Goal: Book appointment/travel/reservation

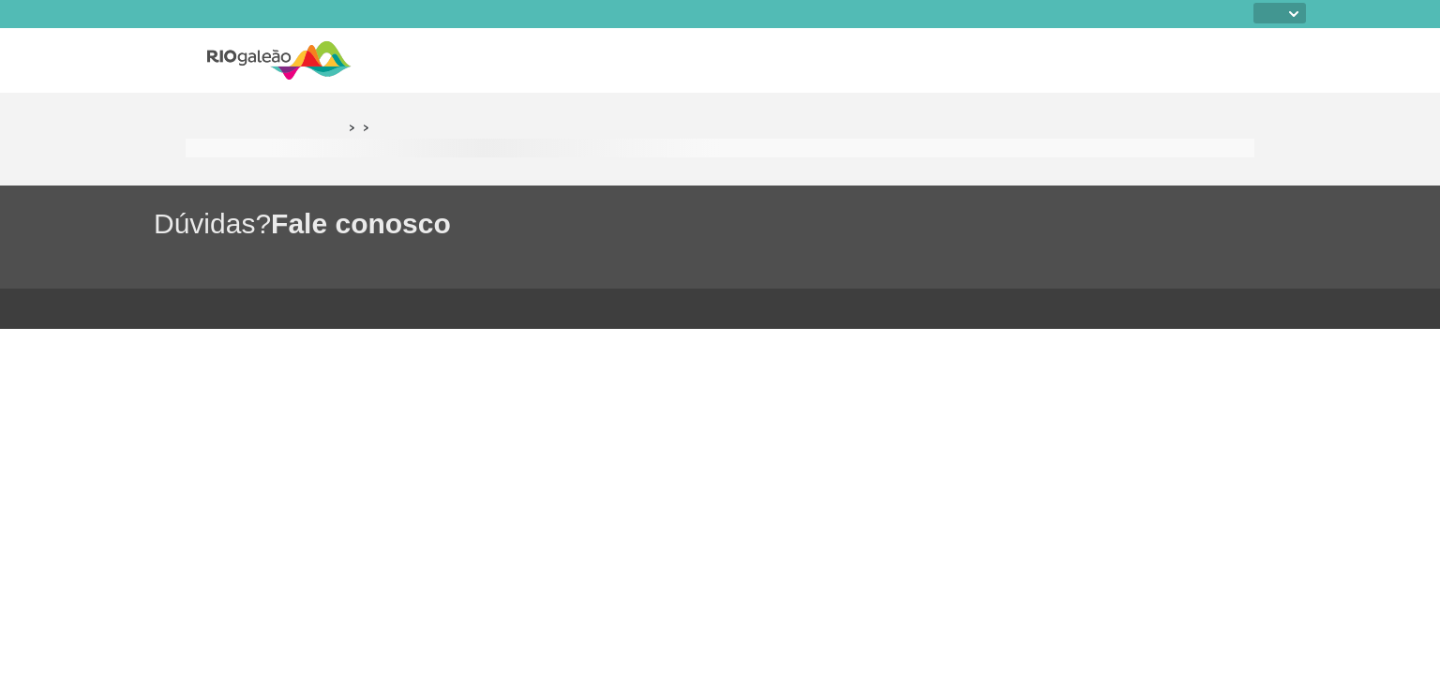
select select
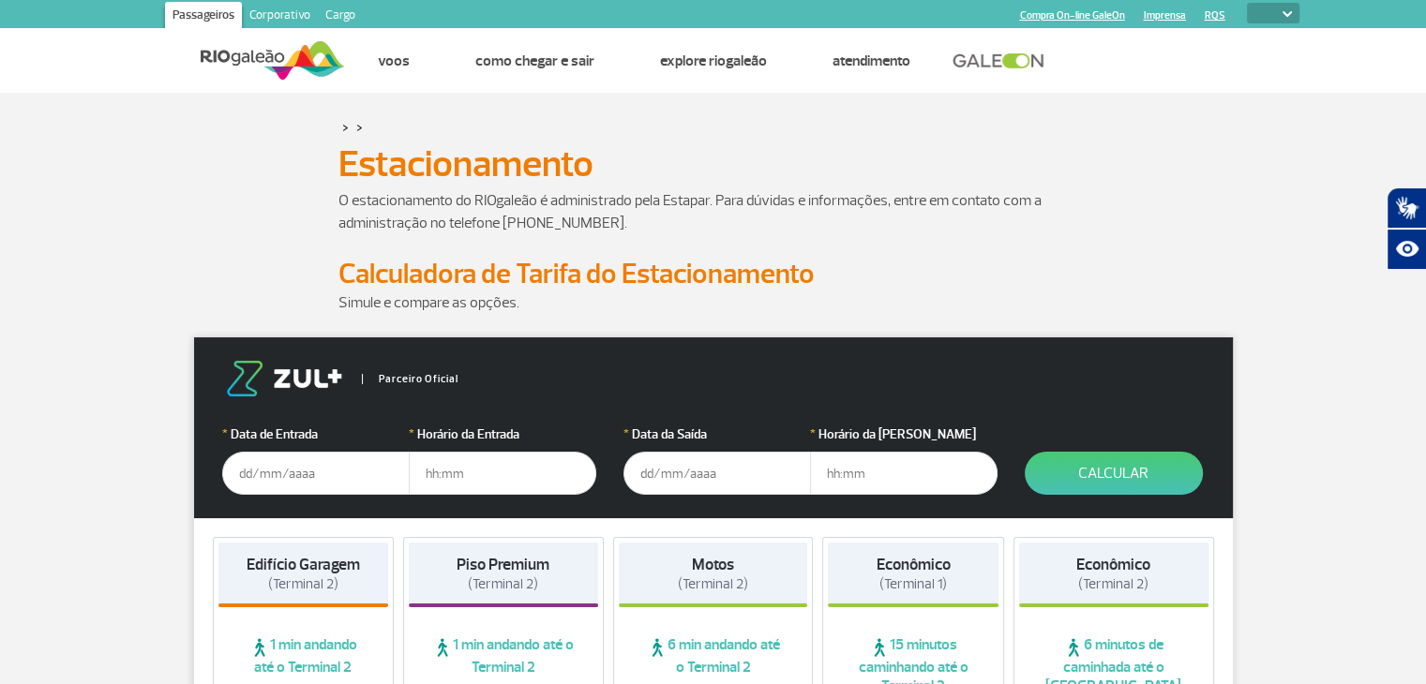
click at [280, 472] on input "text" at bounding box center [315, 473] width 187 height 43
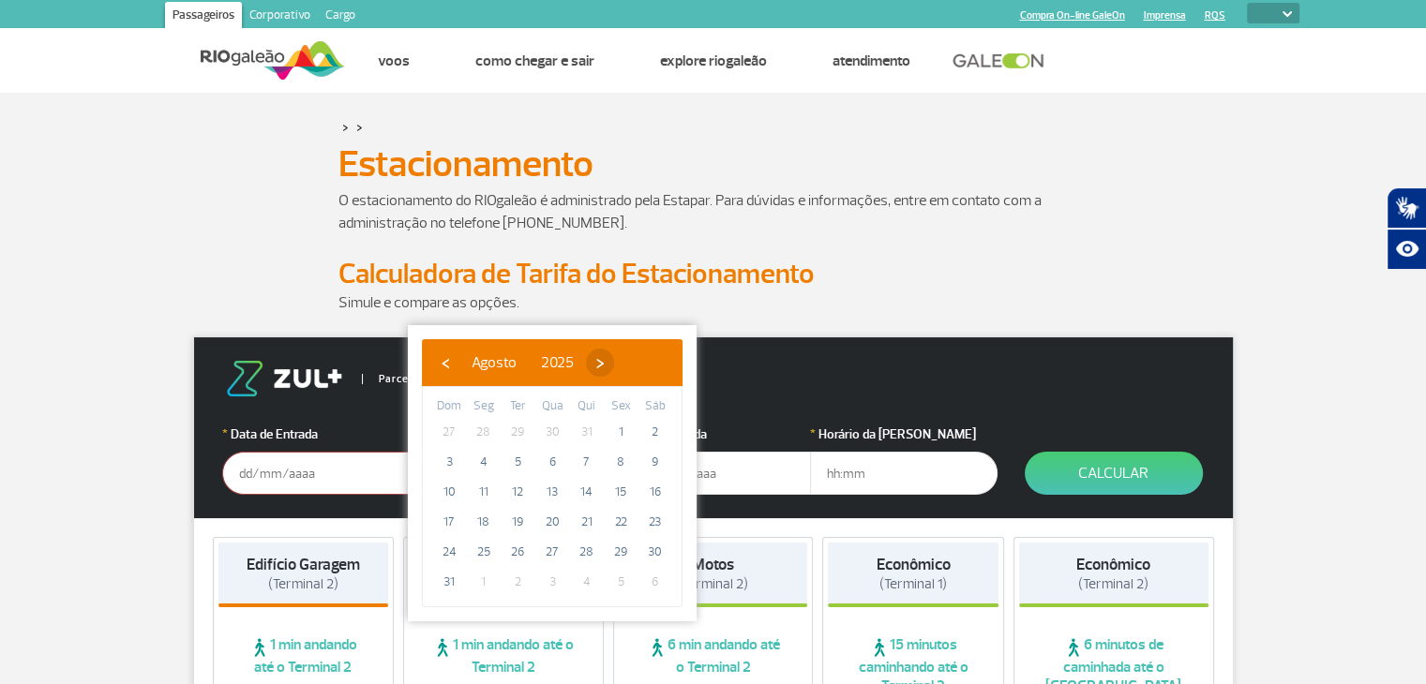
click at [614, 366] on span "›" at bounding box center [600, 363] width 28 height 28
click at [631, 366] on span "›" at bounding box center [617, 363] width 28 height 28
click at [620, 366] on span "›" at bounding box center [605, 363] width 28 height 28
click at [618, 551] on span "28" at bounding box center [620, 552] width 30 height 30
type input "[DATE]"
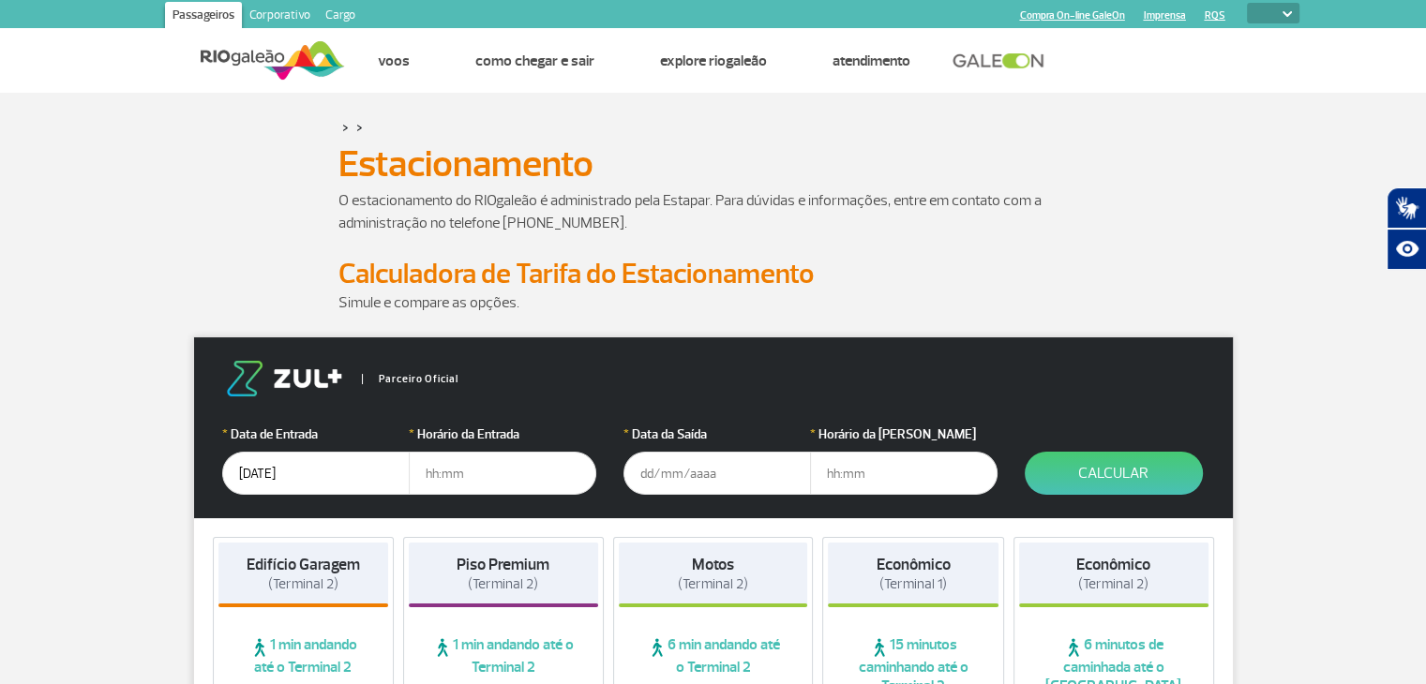
click at [460, 475] on input "text" at bounding box center [502, 473] width 187 height 43
type input "4"
type input "04:00"
click at [650, 477] on input "text" at bounding box center [716, 473] width 187 height 43
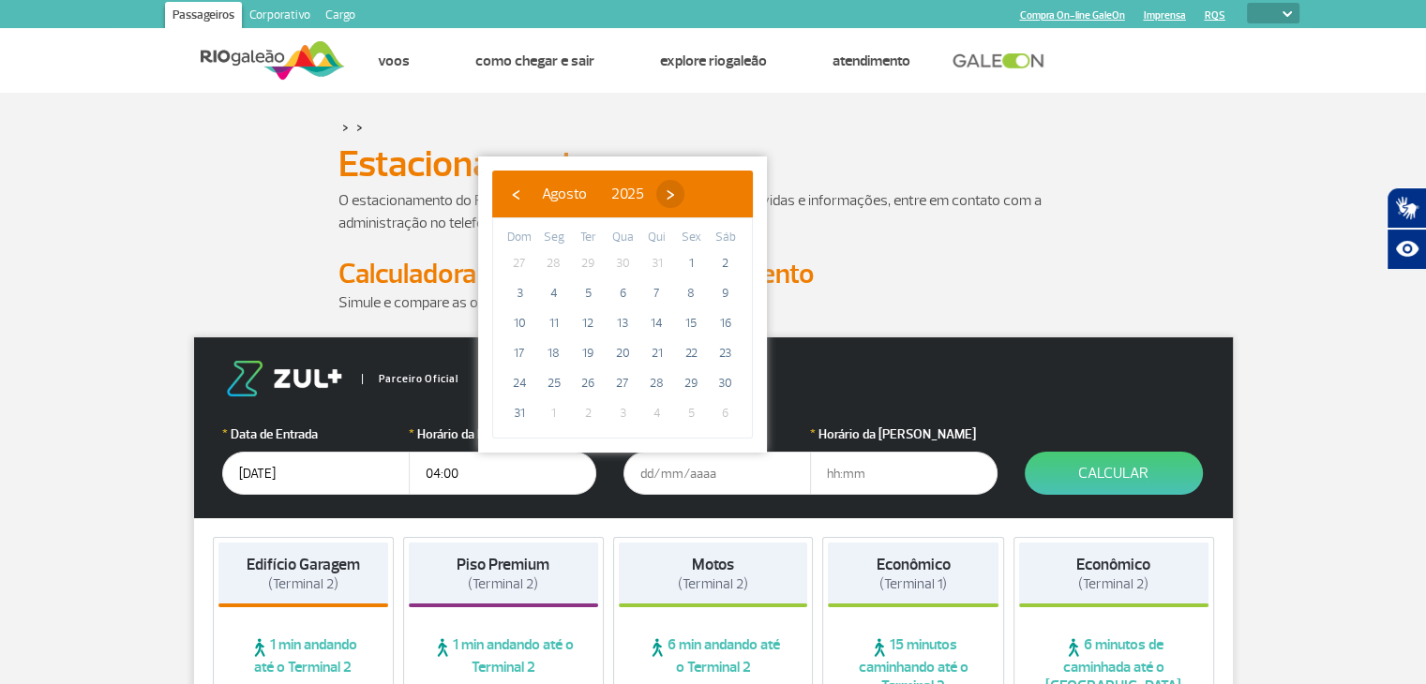
click at [684, 200] on span "›" at bounding box center [670, 194] width 28 height 28
click at [701, 200] on span "›" at bounding box center [687, 194] width 28 height 28
click at [690, 200] on span "›" at bounding box center [676, 194] width 28 height 28
click at [704, 200] on span "›" at bounding box center [690, 194] width 28 height 28
click at [595, 265] on span "2" at bounding box center [588, 263] width 30 height 30
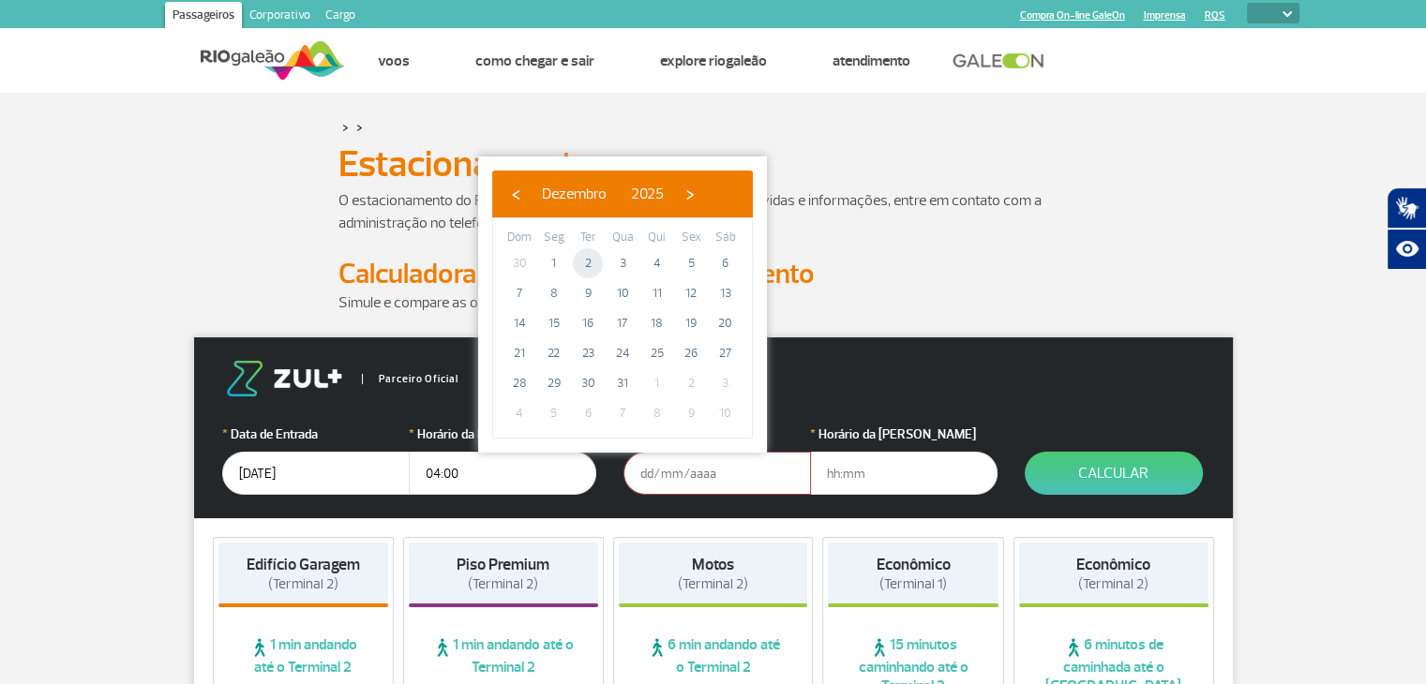
type input "[DATE]"
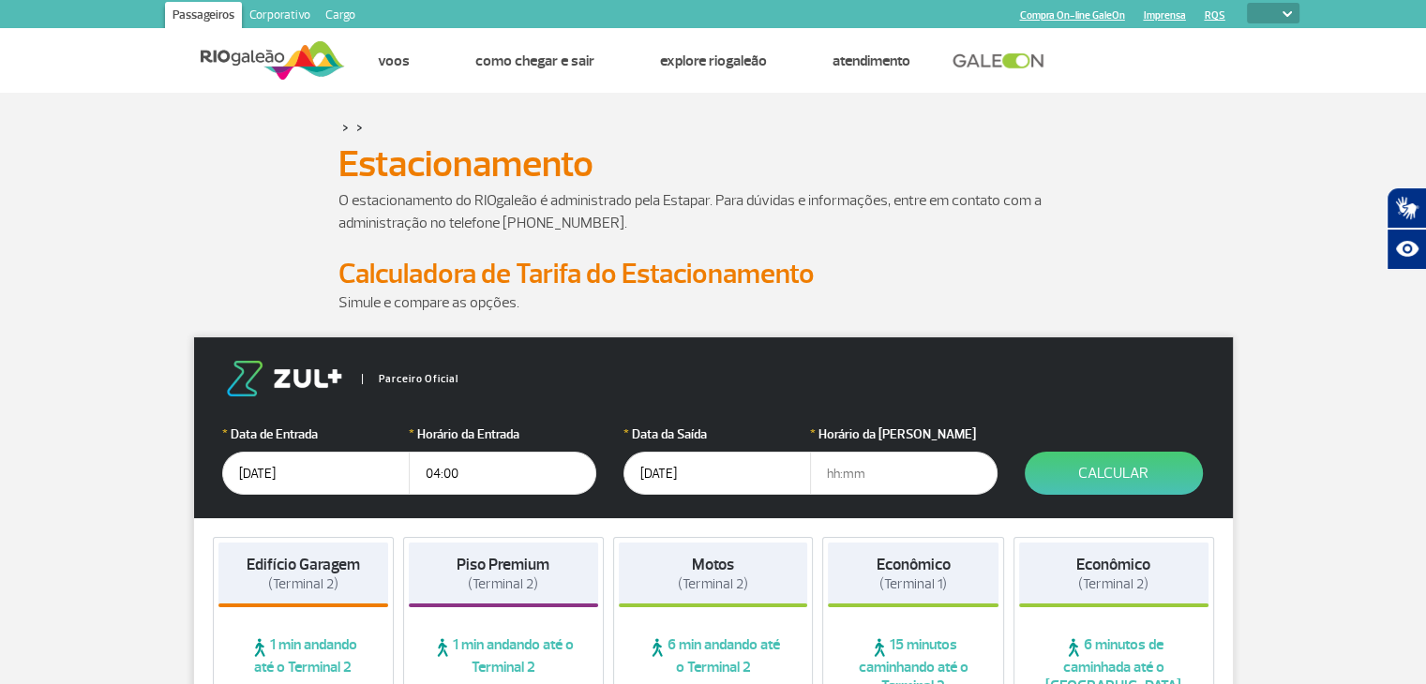
click at [838, 471] on input "text" at bounding box center [903, 473] width 187 height 43
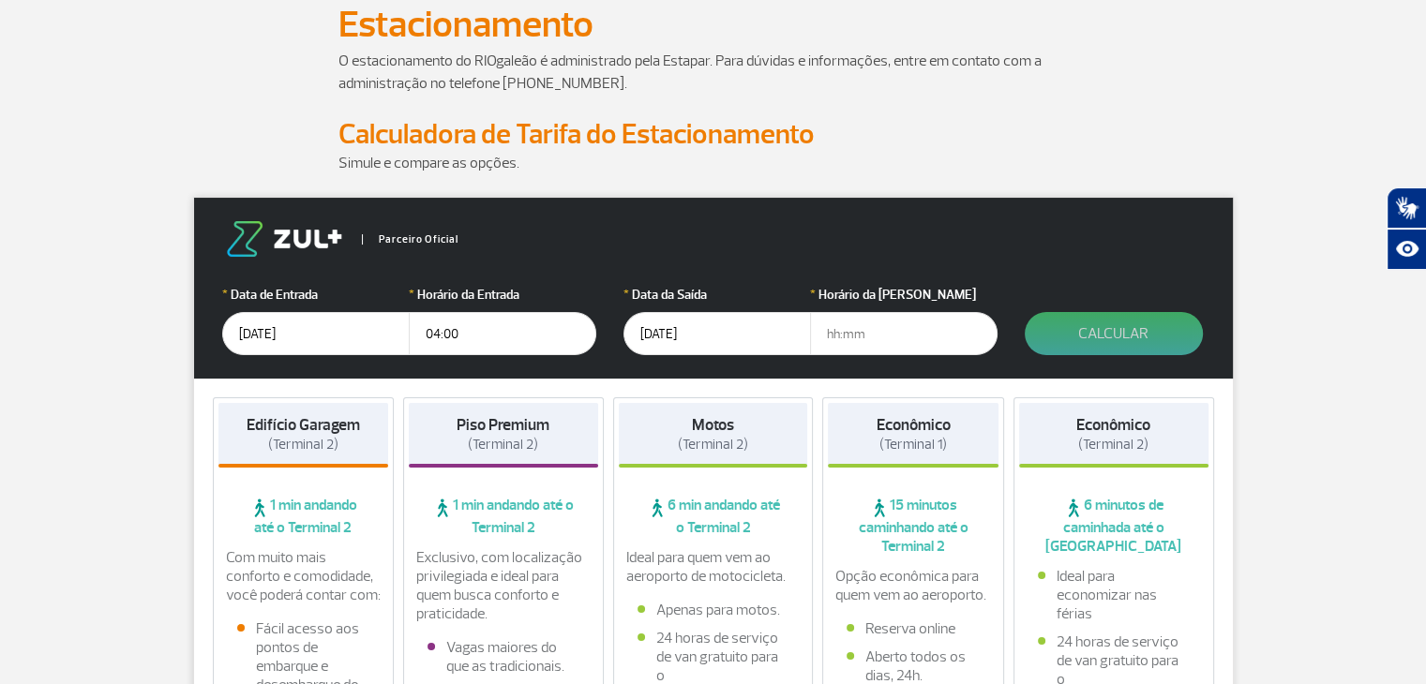
scroll to position [187, 0]
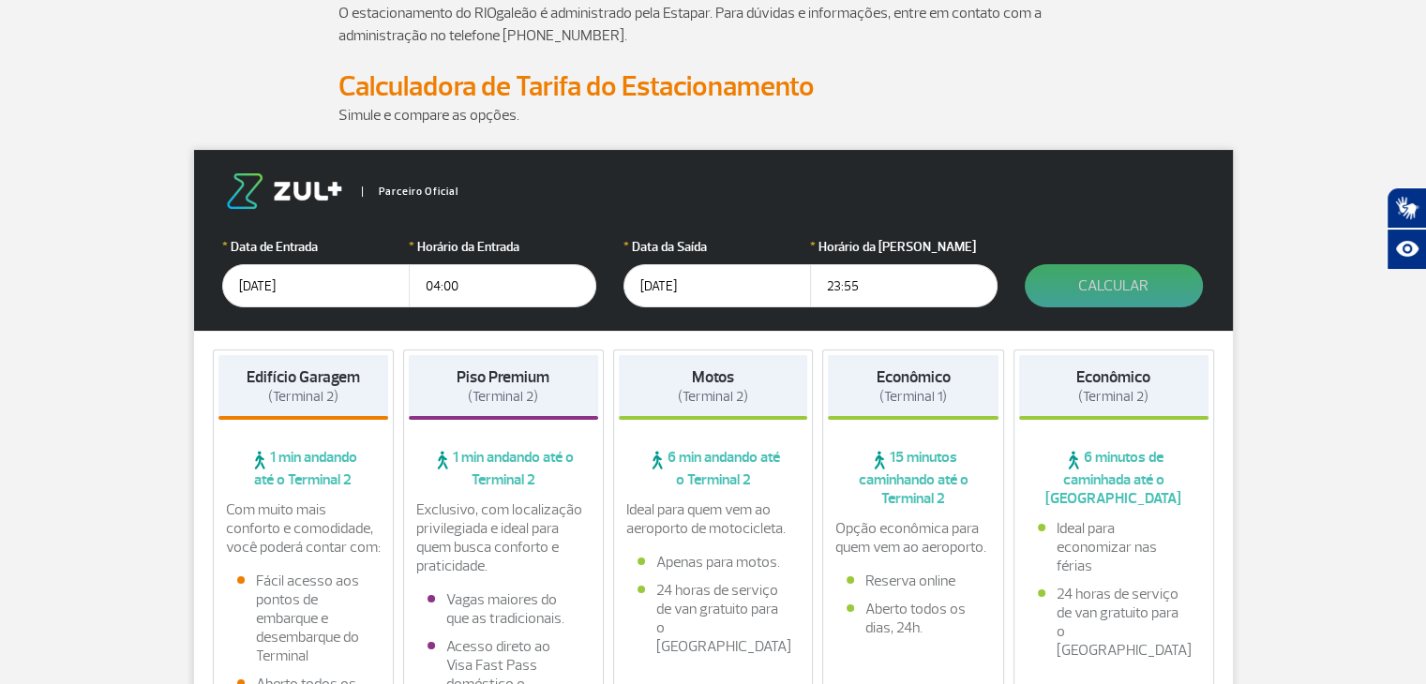
type input "23:55"
click at [1126, 280] on button "Calcular" at bounding box center [1113, 285] width 178 height 43
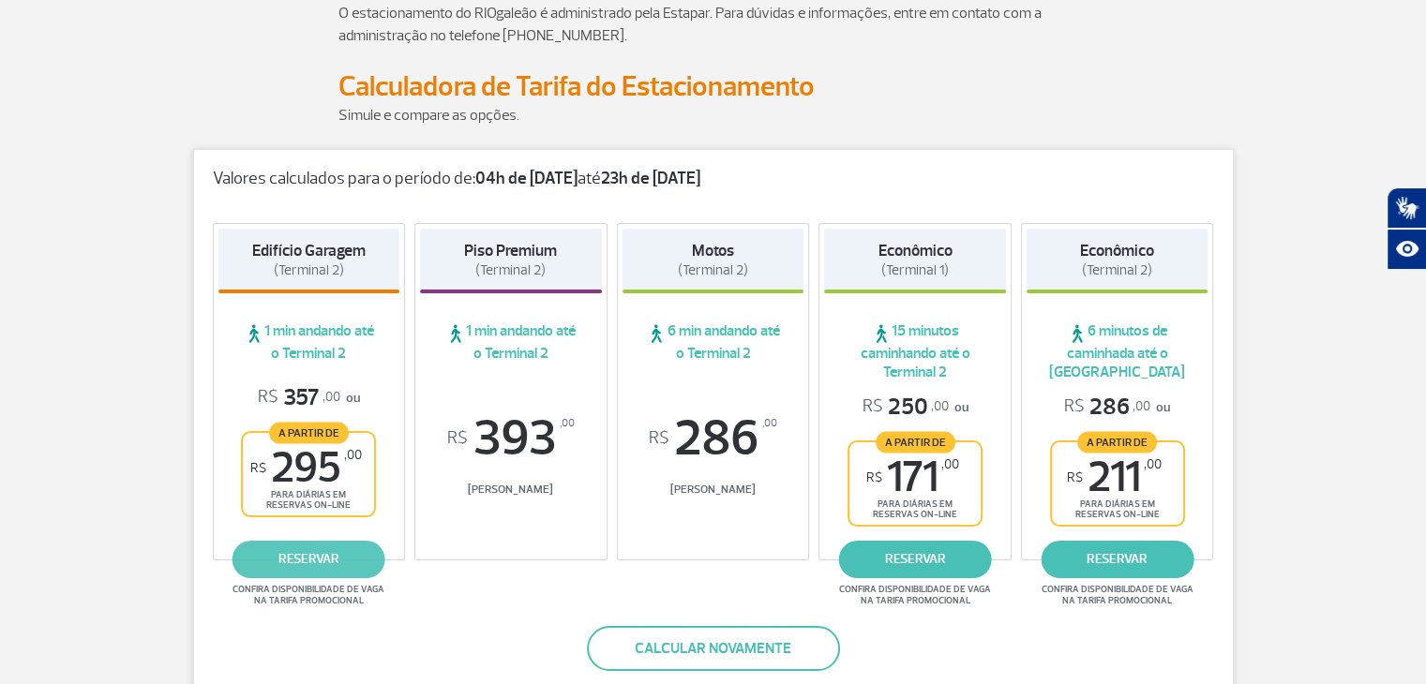
click at [289, 560] on link "reservar" at bounding box center [308, 559] width 153 height 37
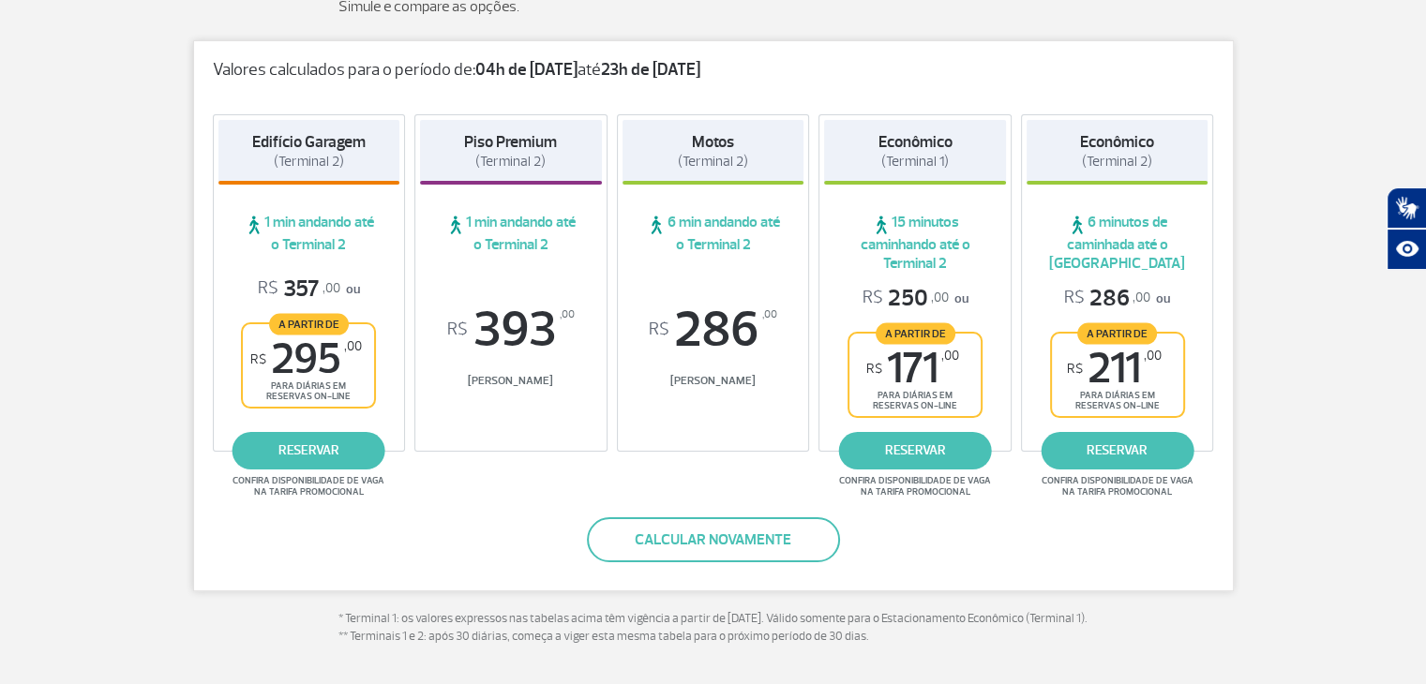
scroll to position [375, 0]
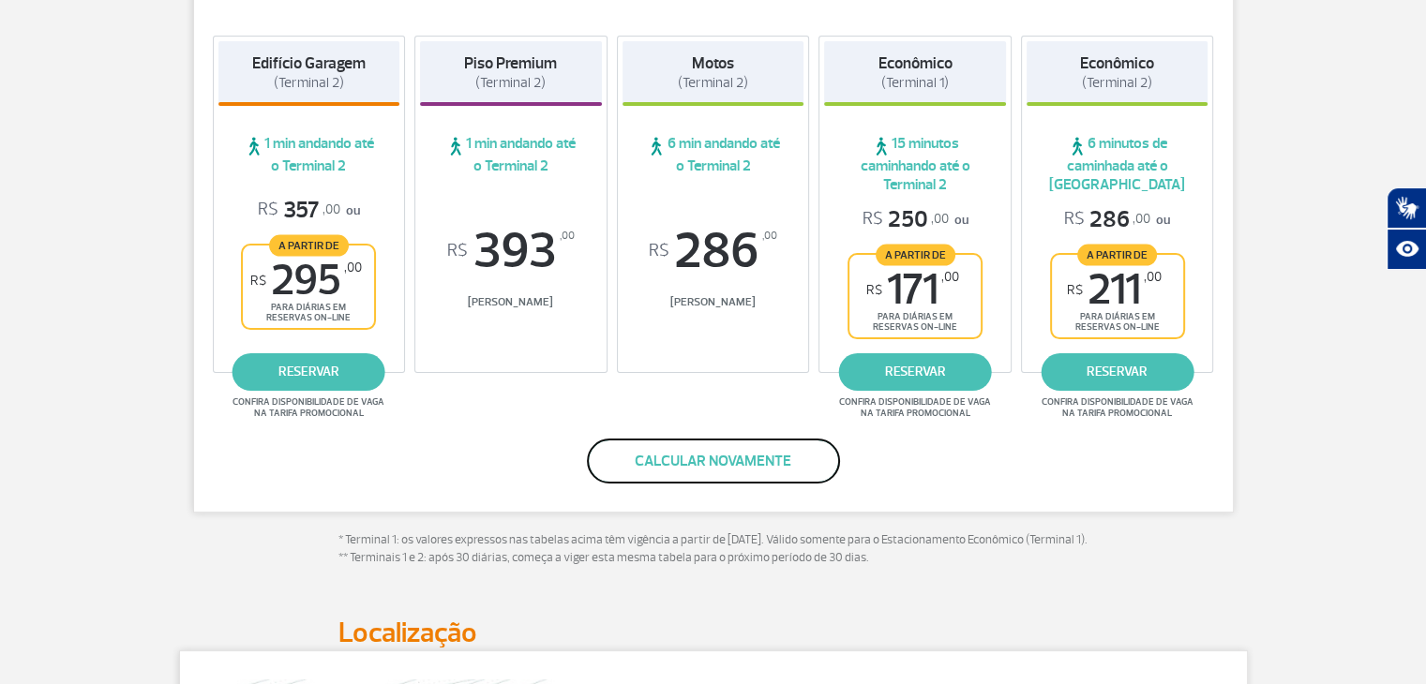
click at [705, 473] on button "Calcular novamente" at bounding box center [713, 461] width 253 height 45
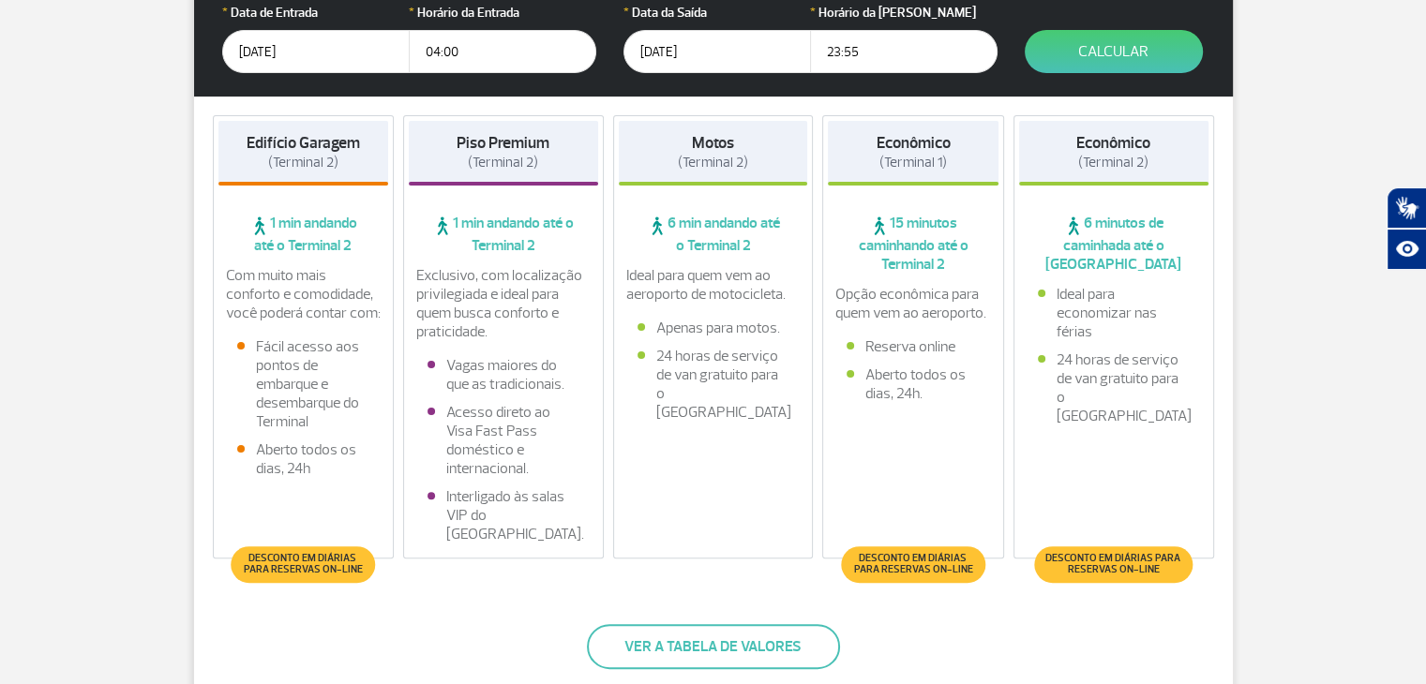
scroll to position [220, 0]
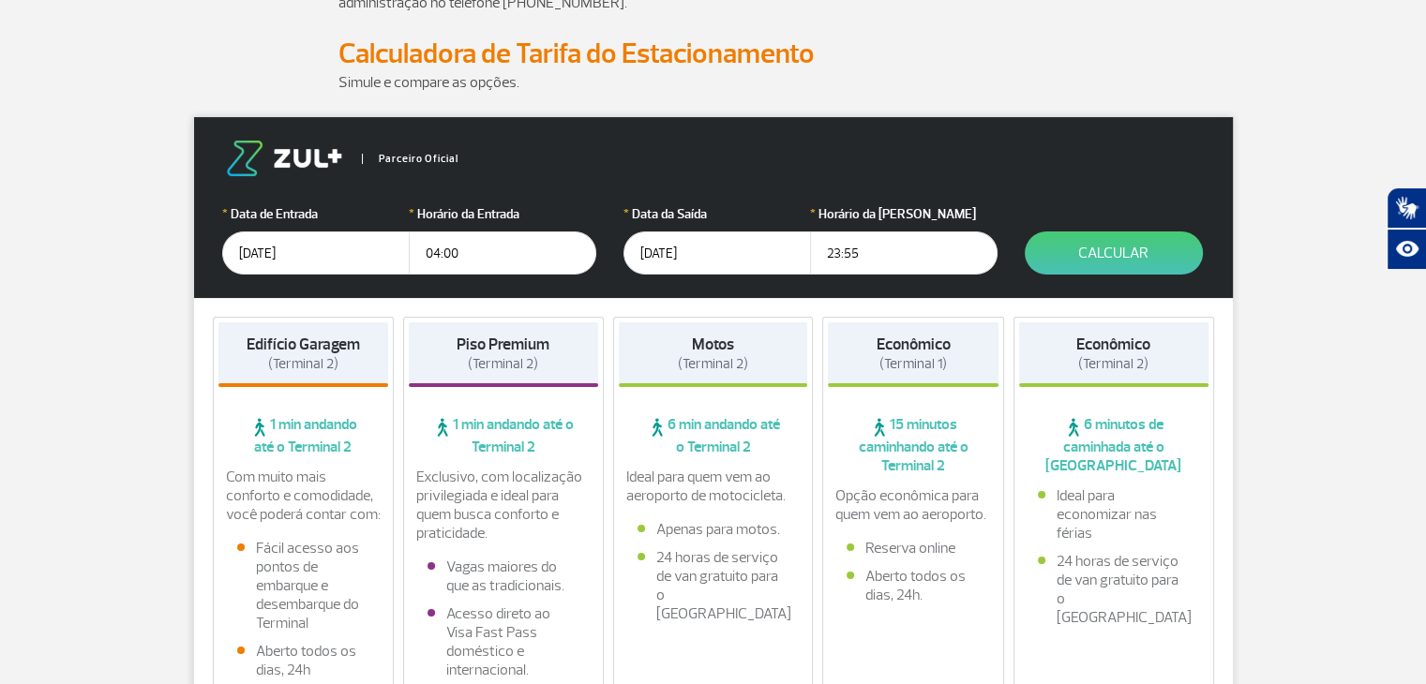
click at [650, 259] on input "[DATE]" at bounding box center [716, 253] width 187 height 43
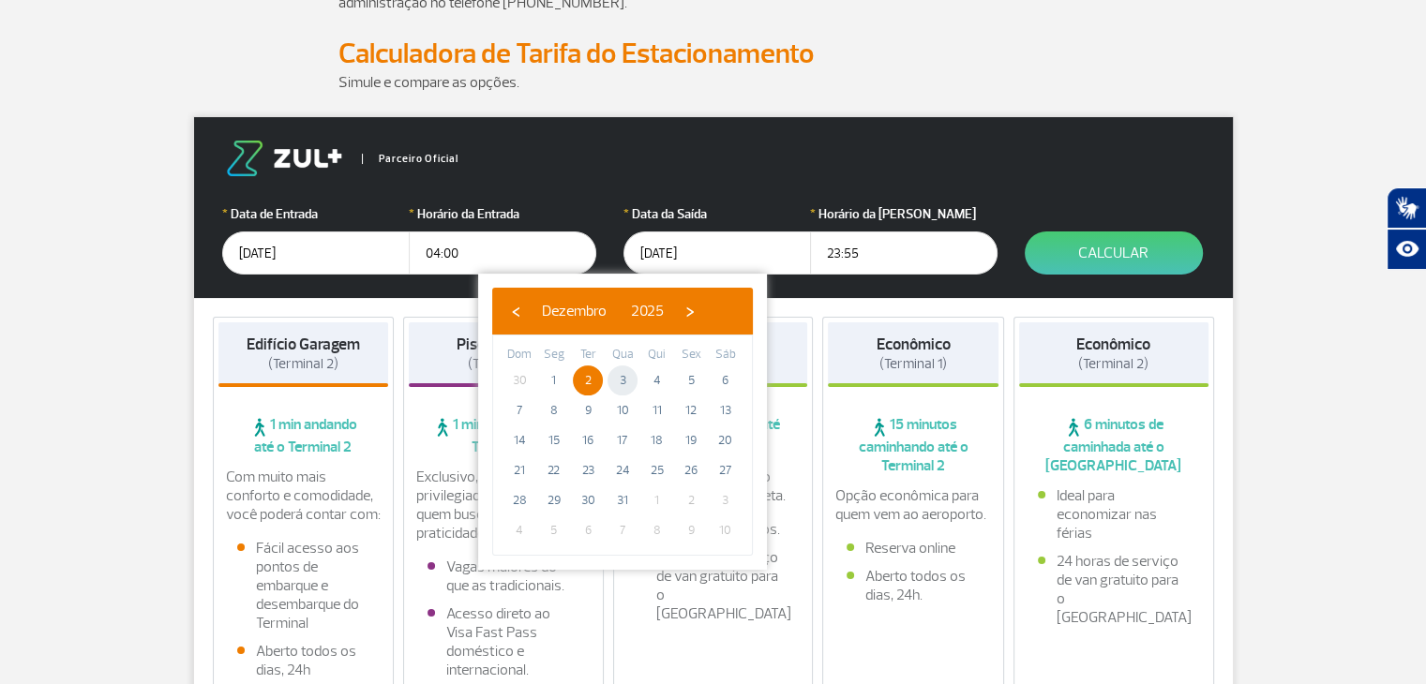
click at [623, 376] on span "3" at bounding box center [622, 381] width 30 height 30
type input "[DATE]"
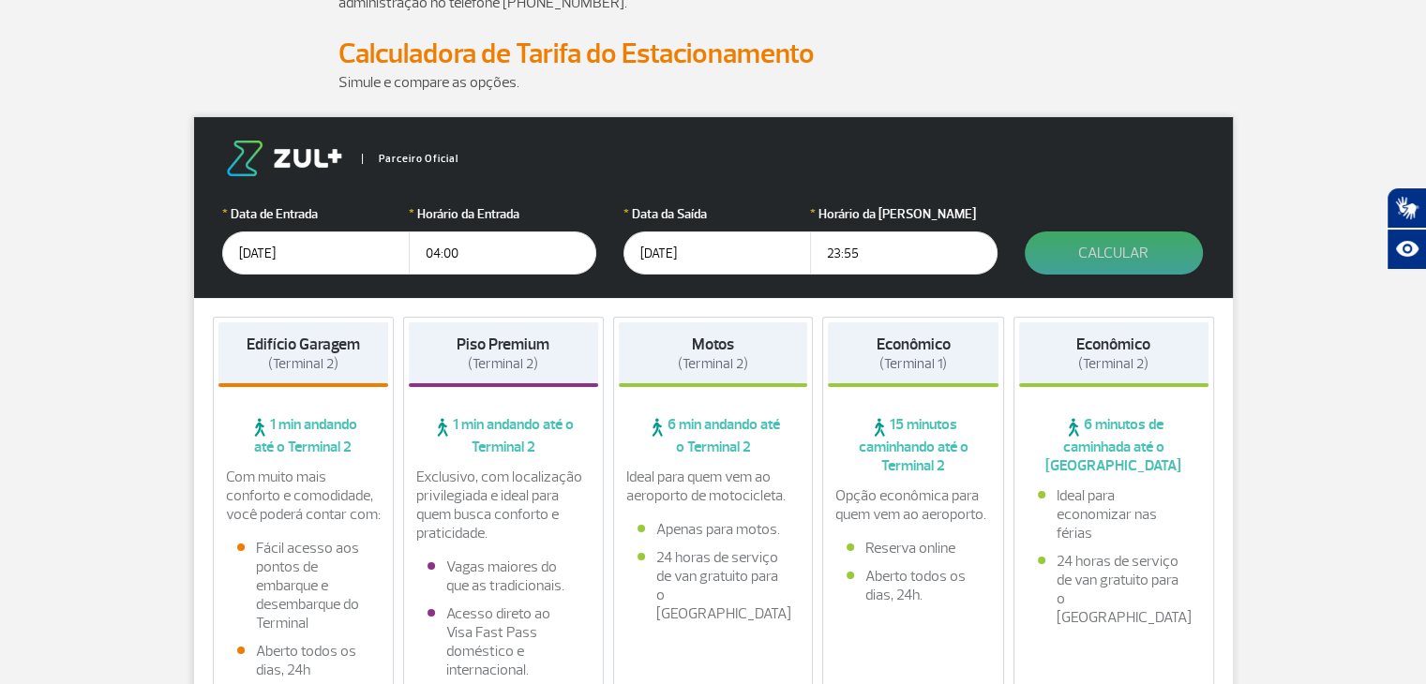
click at [1127, 254] on button "Calcular" at bounding box center [1113, 253] width 178 height 43
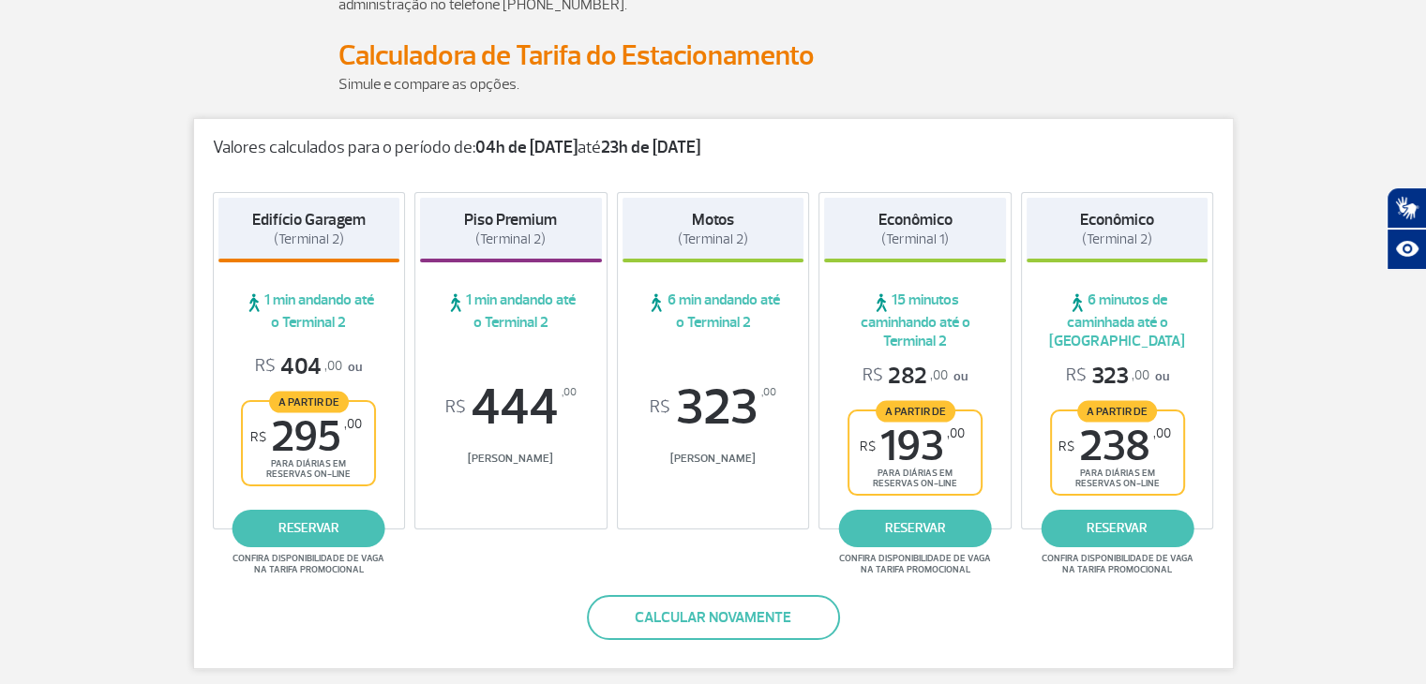
scroll to position [314, 0]
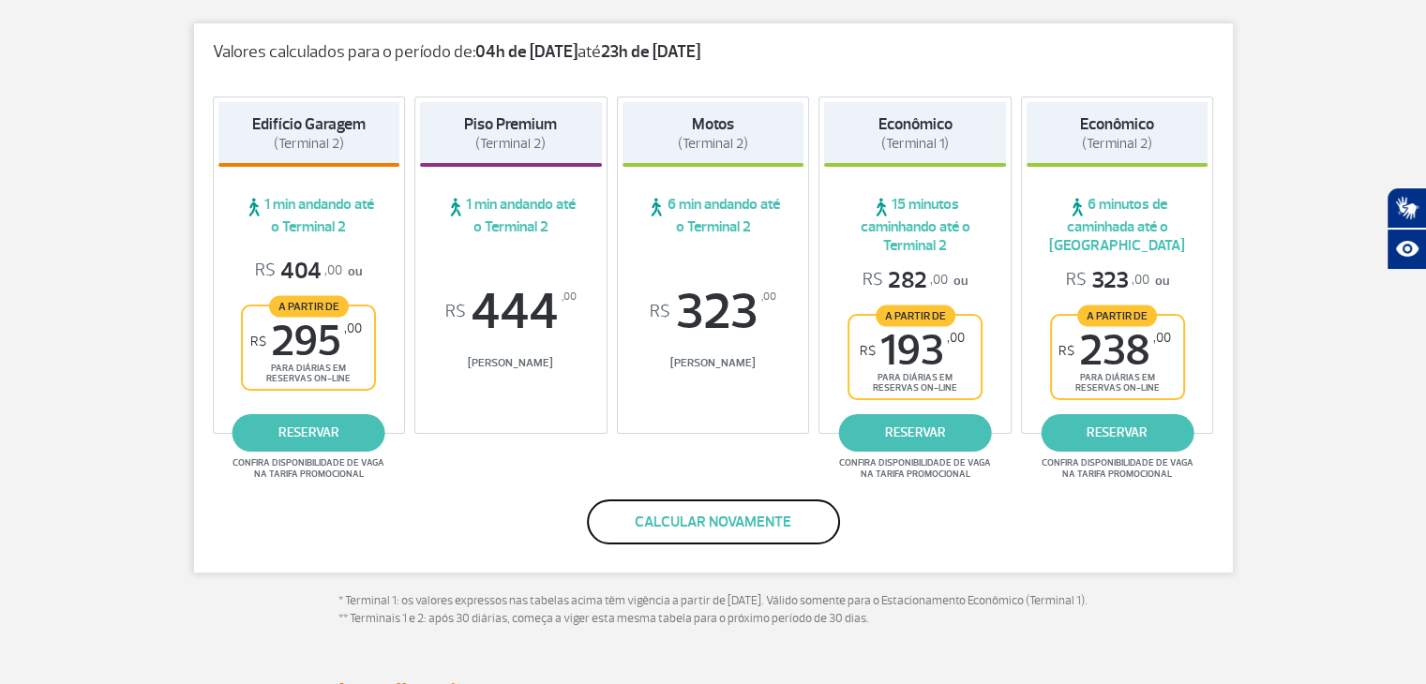
click at [726, 515] on button "Calcular novamente" at bounding box center [713, 522] width 253 height 45
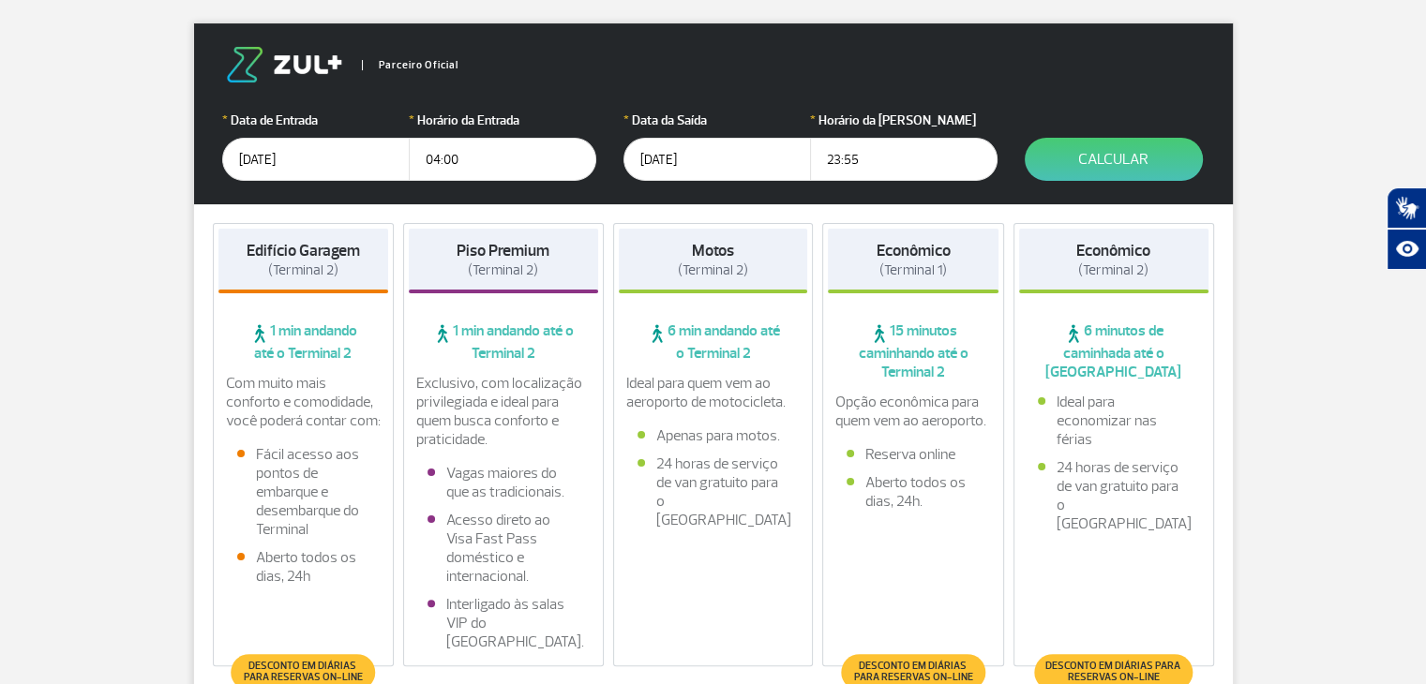
click at [680, 162] on input "[DATE]" at bounding box center [716, 159] width 187 height 43
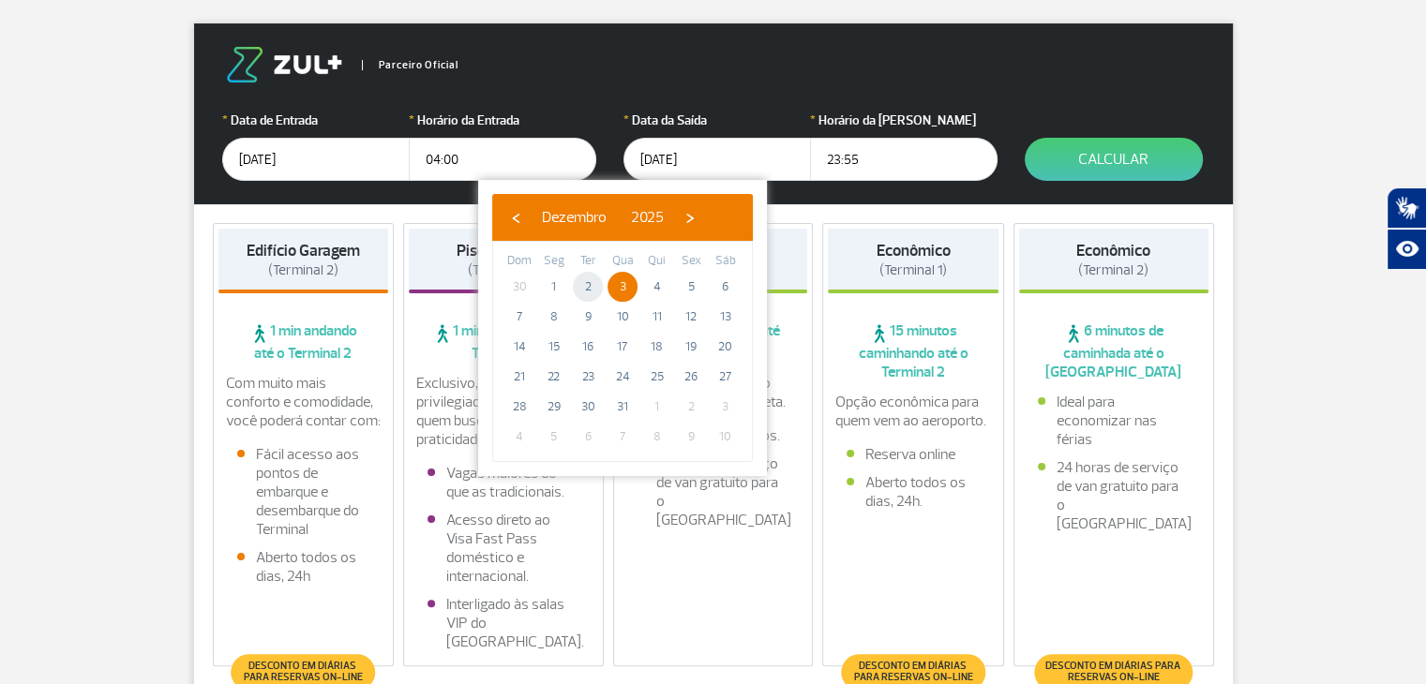
click at [578, 288] on span "2" at bounding box center [588, 287] width 30 height 30
type input "[DATE]"
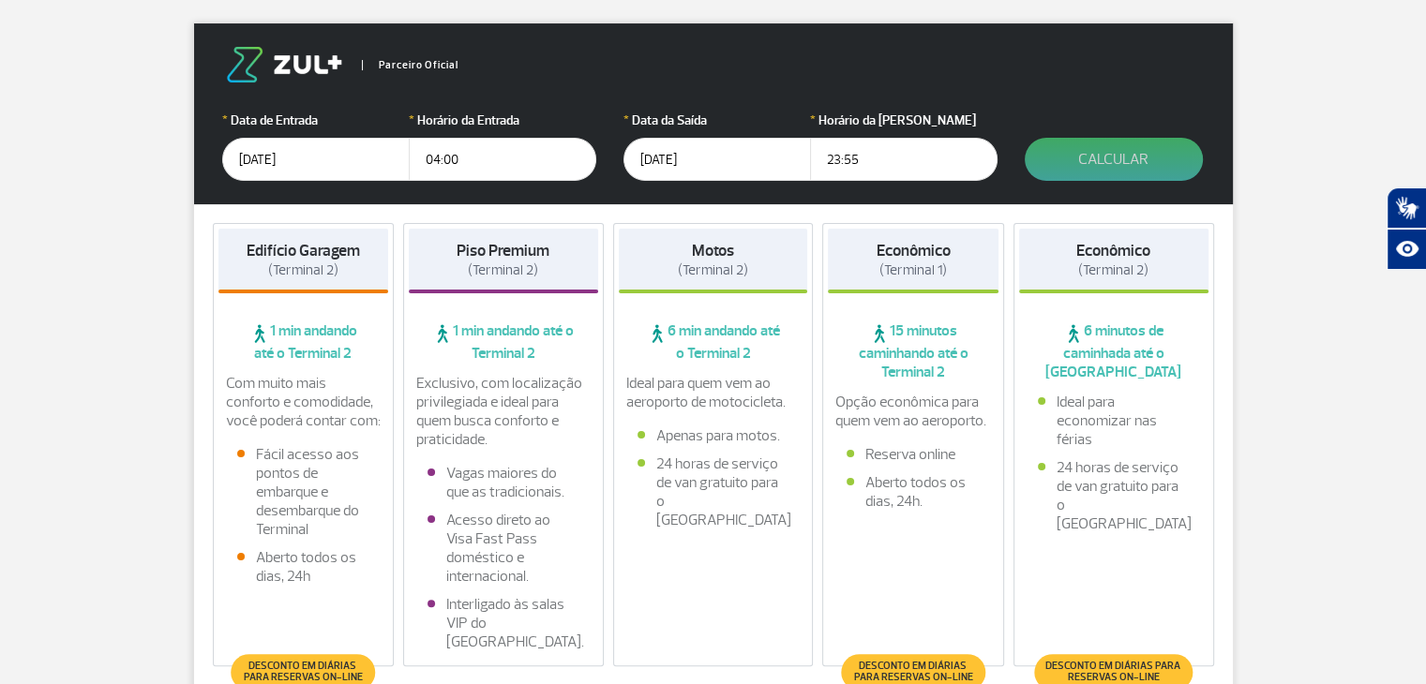
click at [1134, 155] on button "Calcular" at bounding box center [1113, 159] width 178 height 43
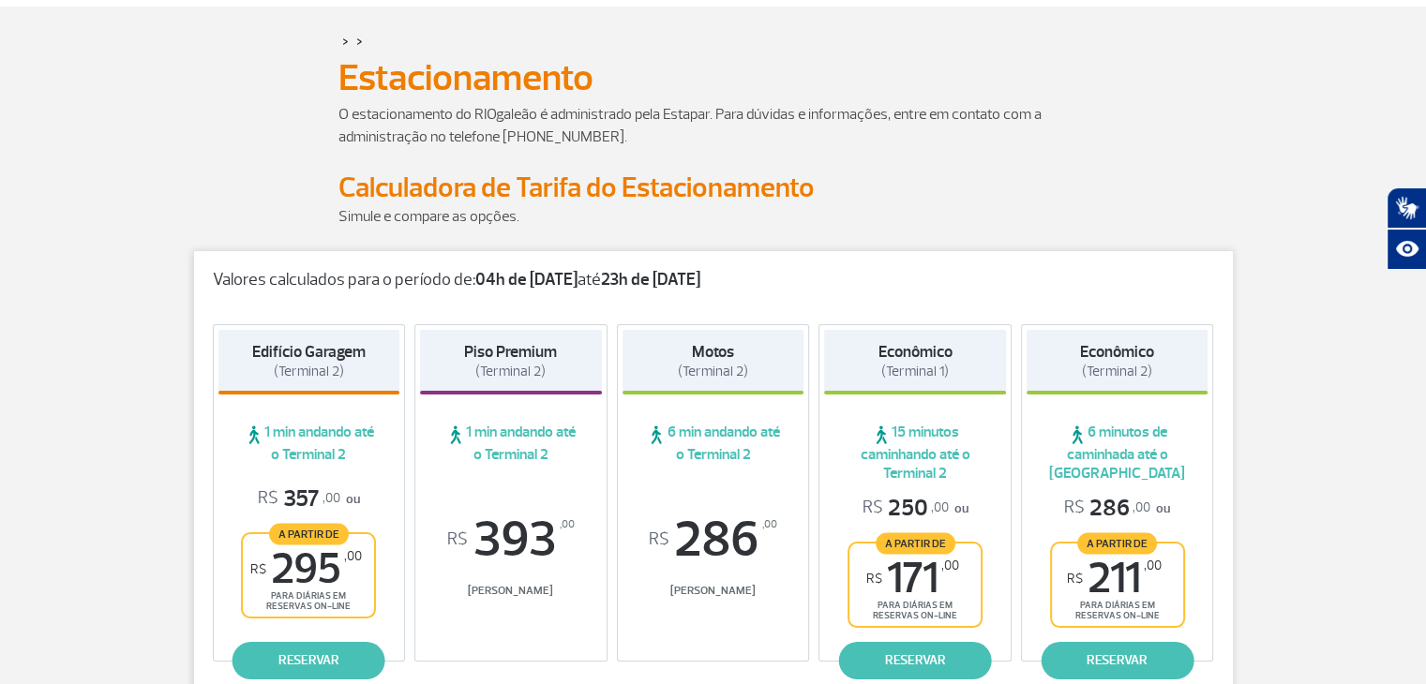
scroll to position [187, 0]
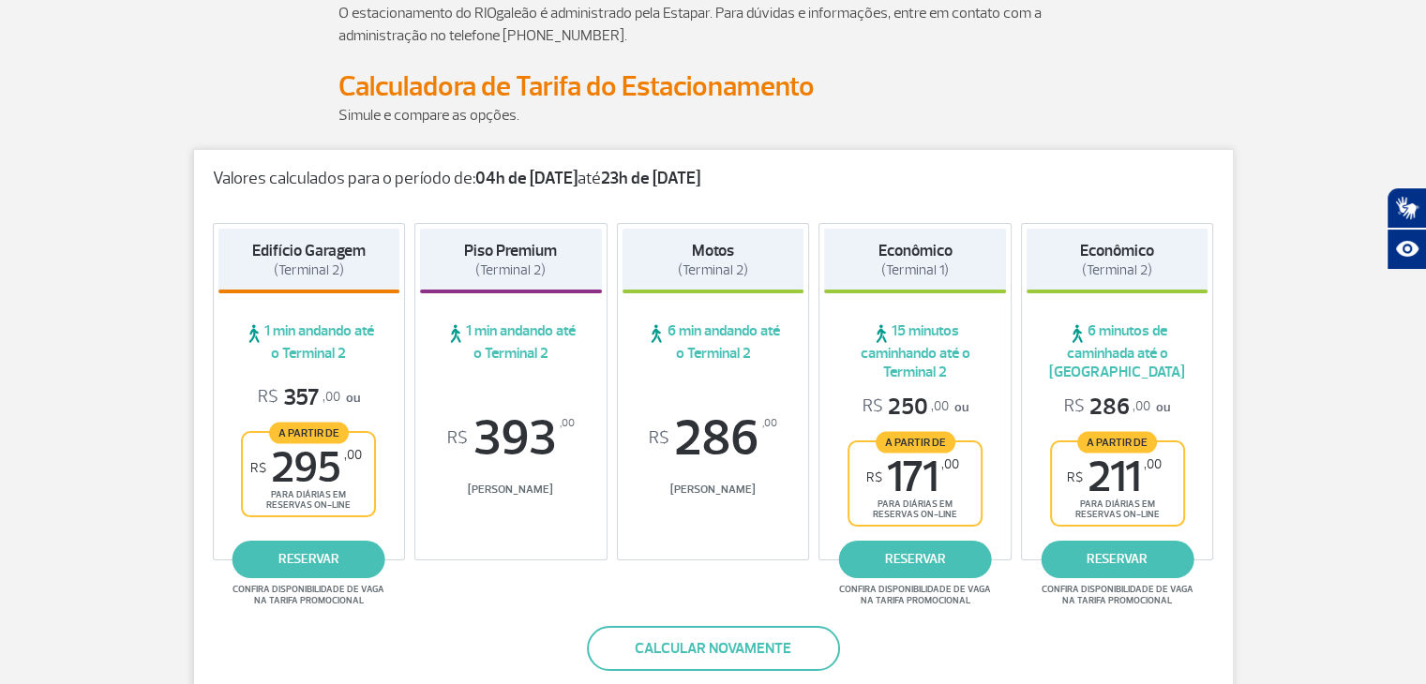
click at [526, 351] on span "1 min andando até o Terminal 2" at bounding box center [511, 341] width 182 height 41
click at [532, 391] on div "Piso Premium (Terminal 2) 1 min andando até o Terminal 2 R$ 393 ,00 Tarifa Balc…" at bounding box center [510, 391] width 193 height 337
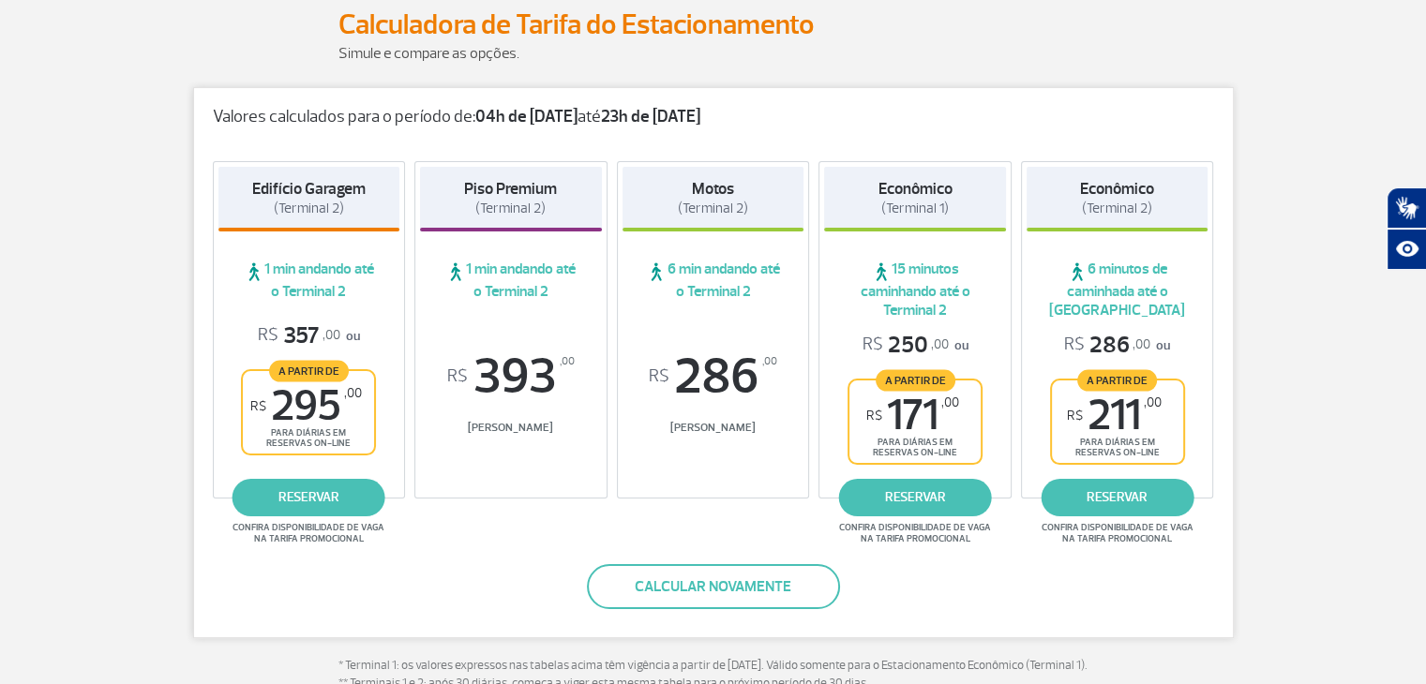
scroll to position [281, 0]
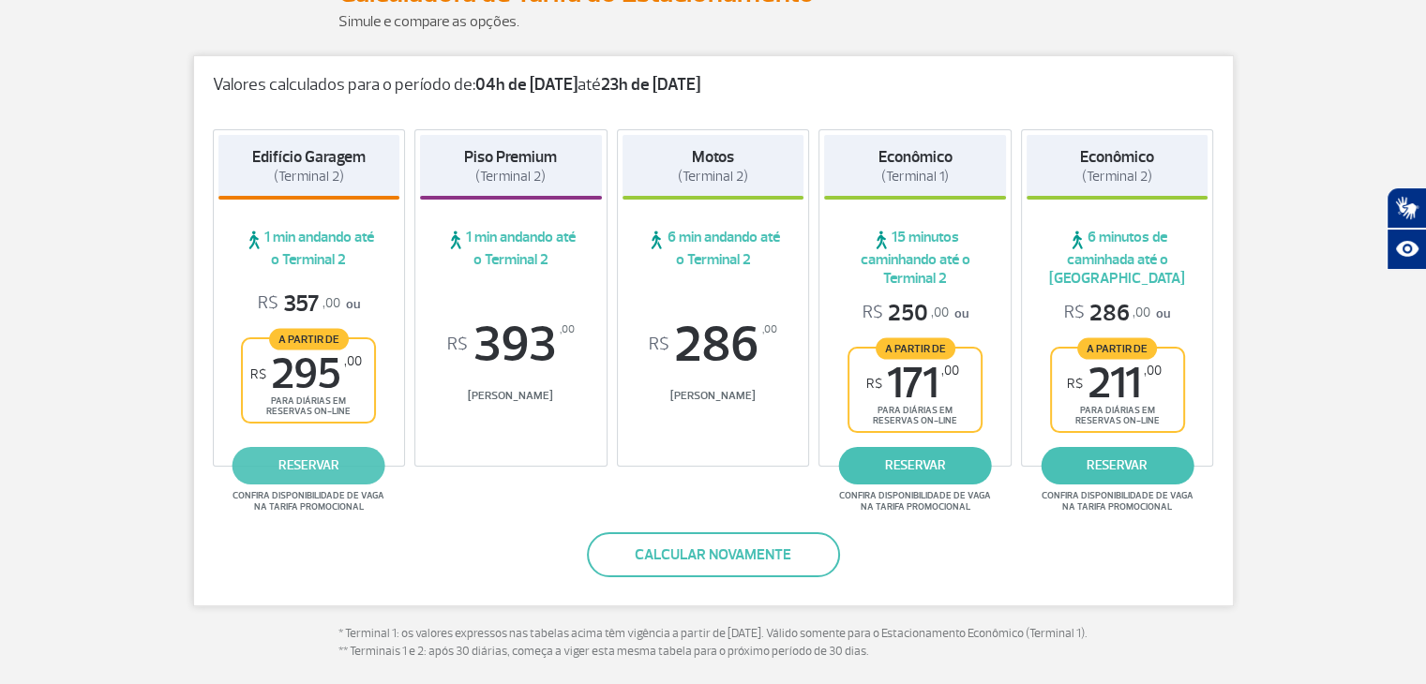
click at [336, 464] on link "reservar" at bounding box center [308, 465] width 153 height 37
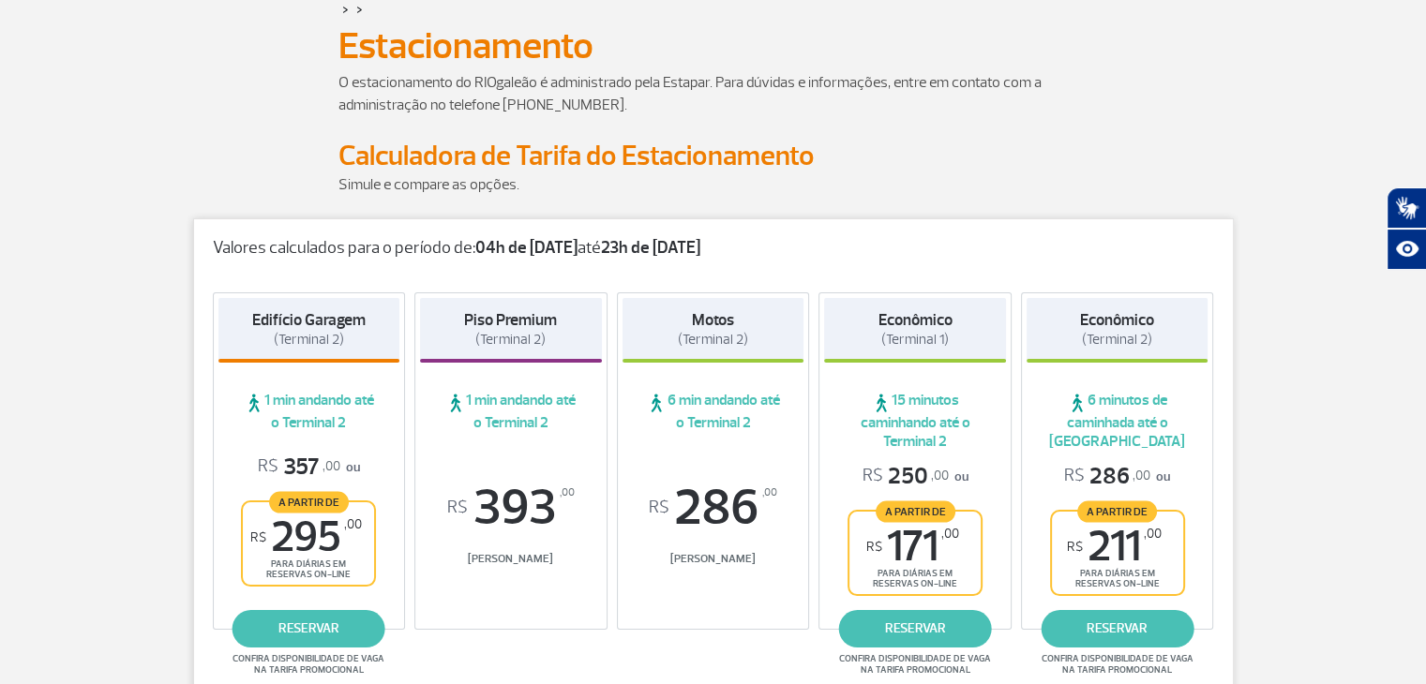
scroll to position [0, 0]
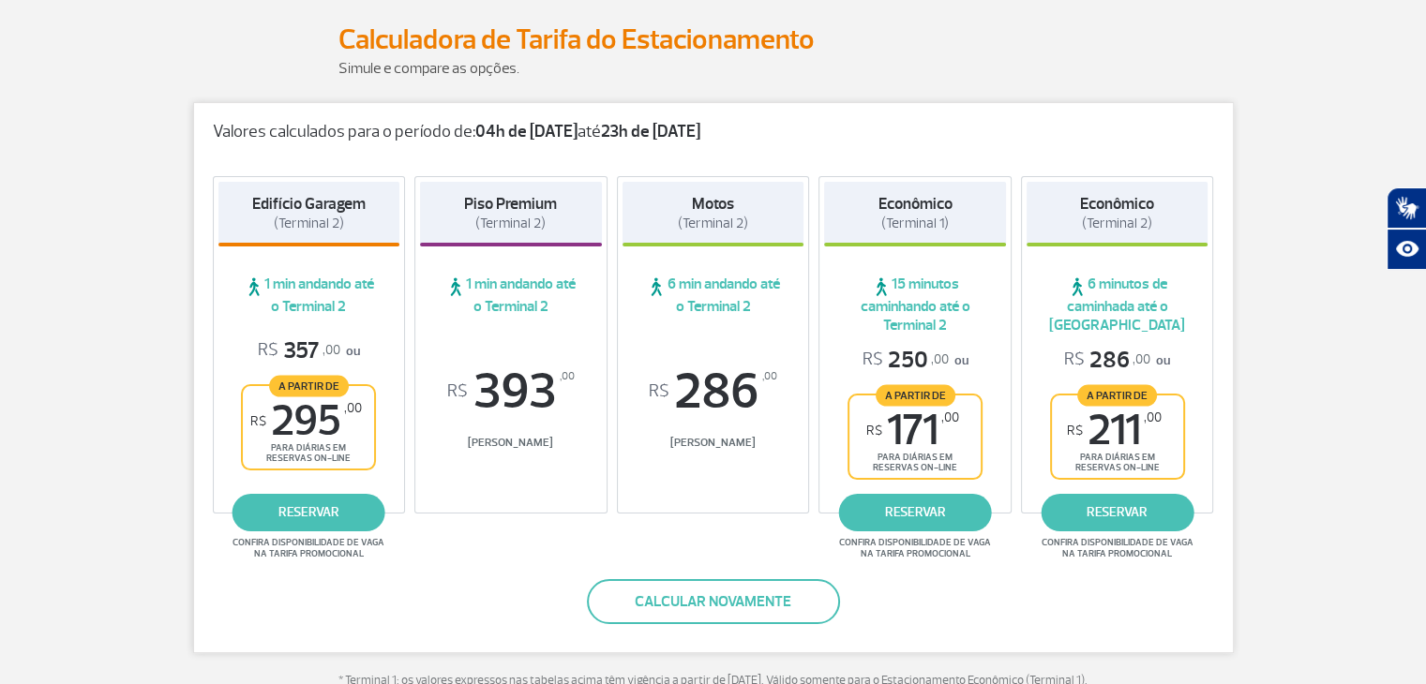
scroll to position [281, 0]
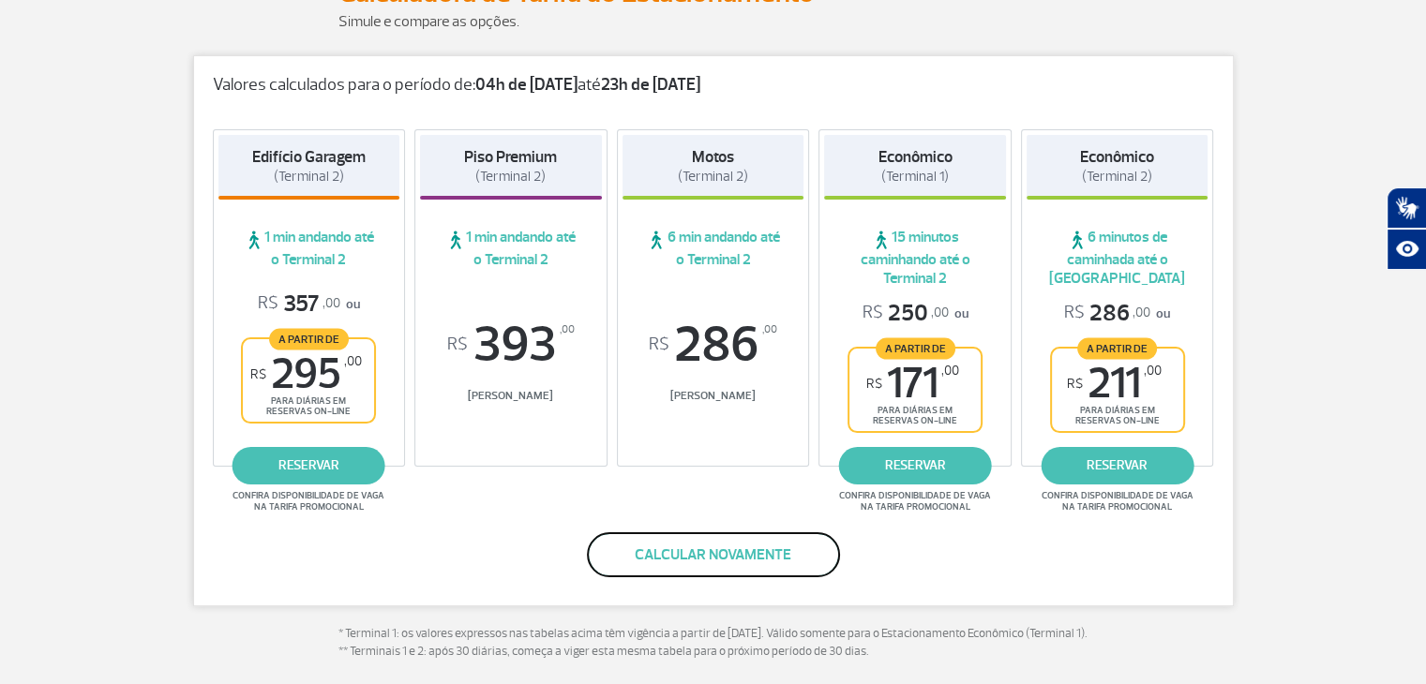
click at [689, 548] on button "Calcular novamente" at bounding box center [713, 554] width 253 height 45
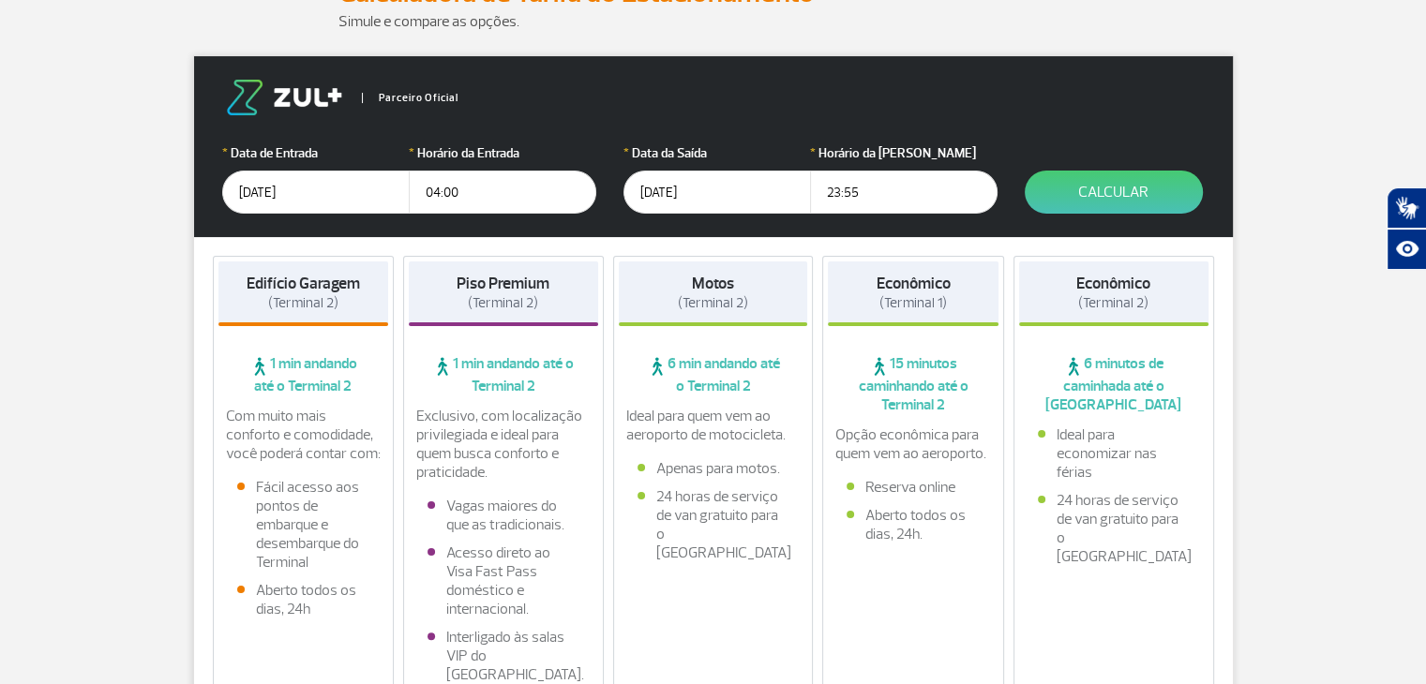
click at [859, 190] on input "23:55" at bounding box center [903, 192] width 187 height 43
type input "2"
type input "23:59"
click at [433, 188] on input "04:00" at bounding box center [502, 192] width 187 height 43
click at [438, 188] on input "04:00" at bounding box center [502, 192] width 187 height 43
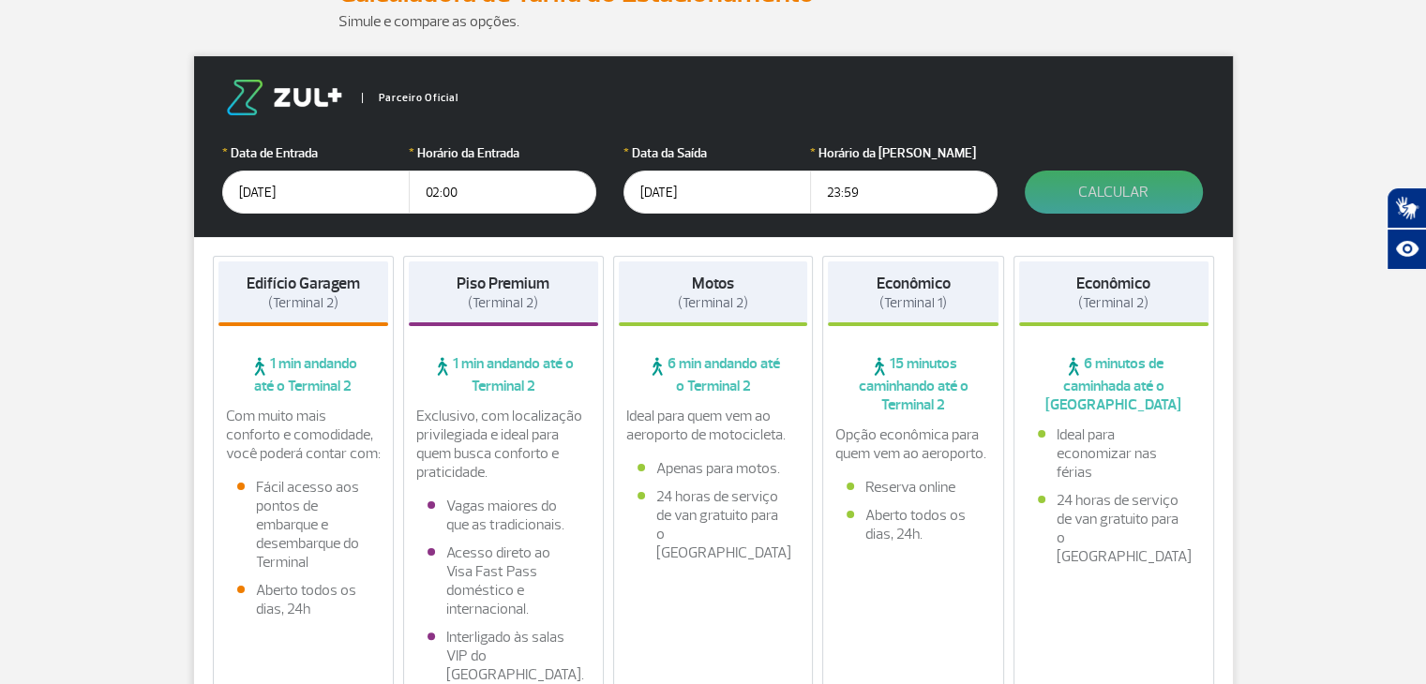
type input "02:00"
click at [1117, 193] on button "Calcular" at bounding box center [1113, 192] width 178 height 43
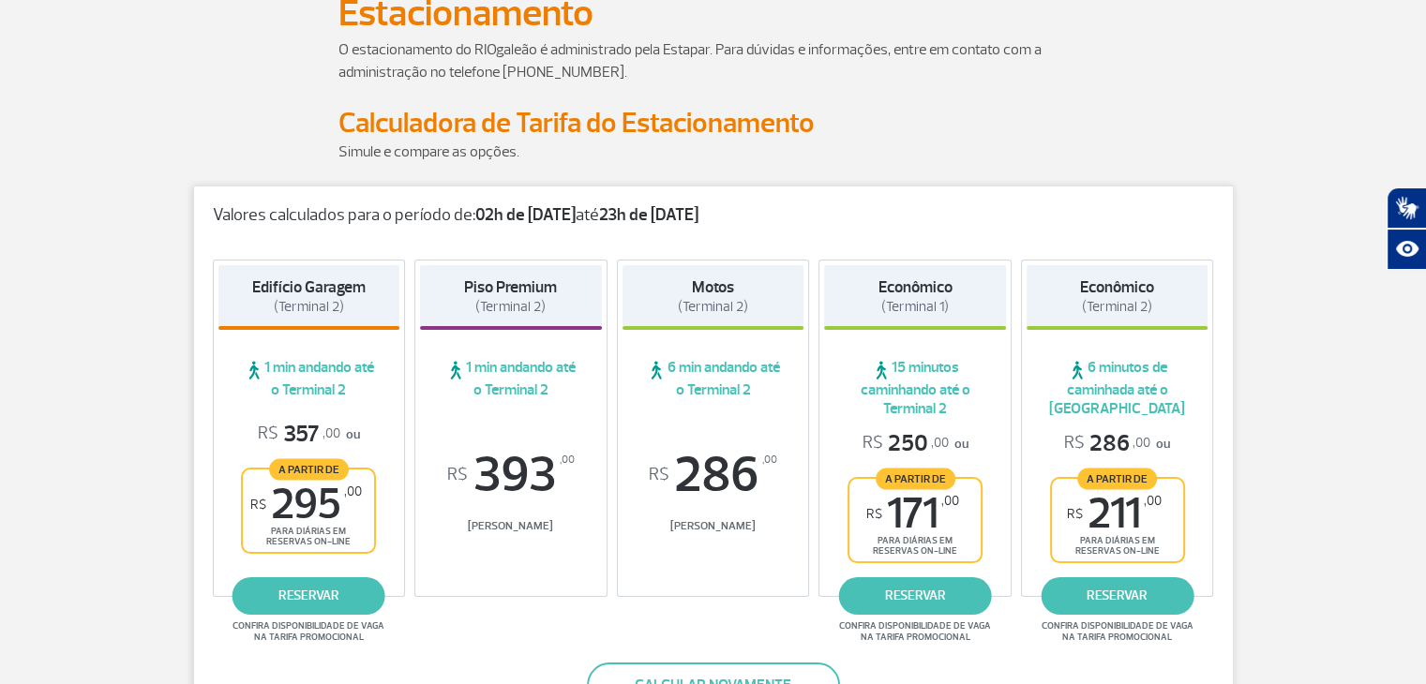
scroll to position [0, 0]
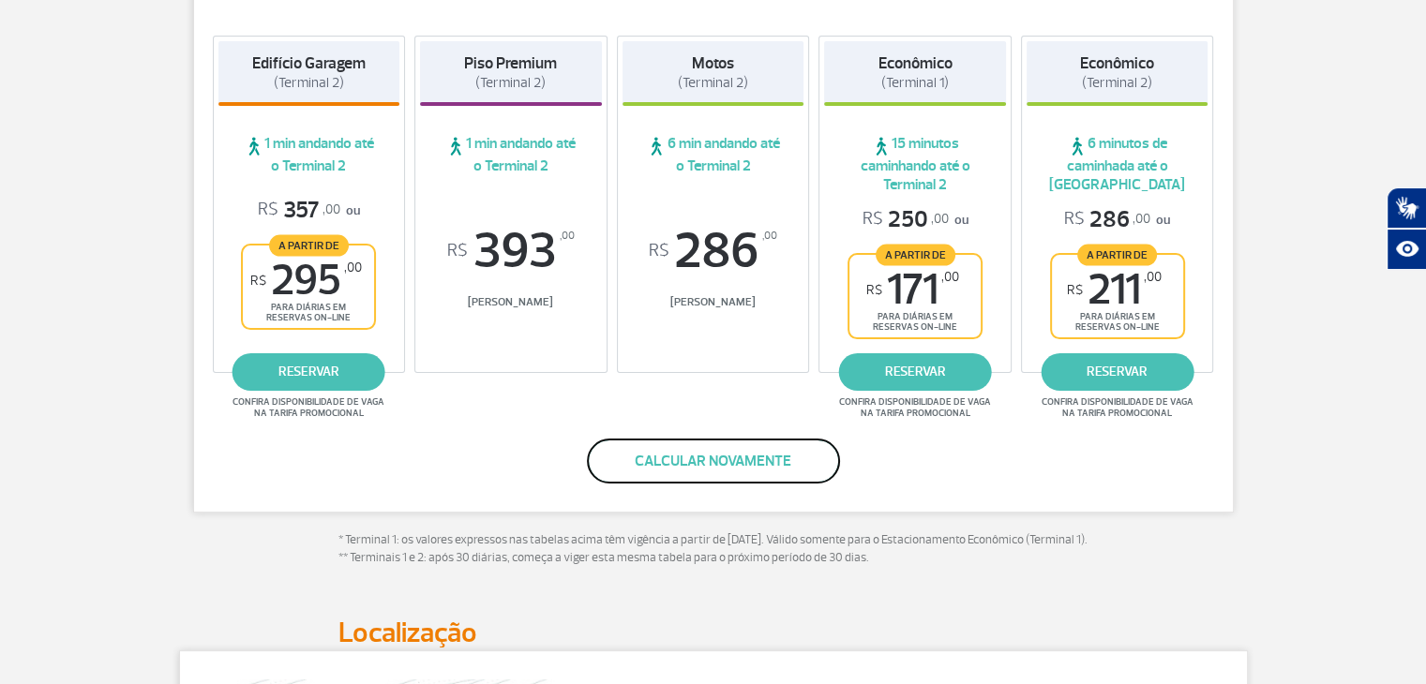
click at [666, 448] on button "Calcular novamente" at bounding box center [713, 461] width 253 height 45
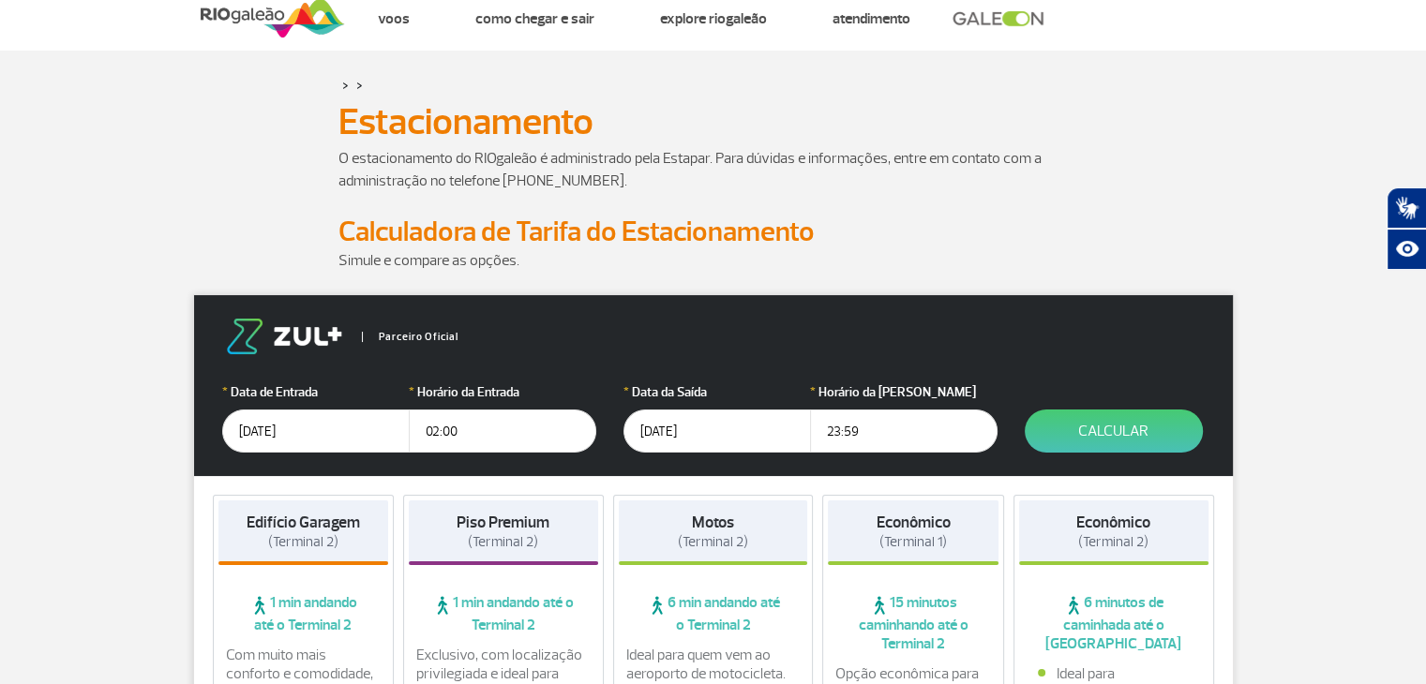
scroll to position [33, 0]
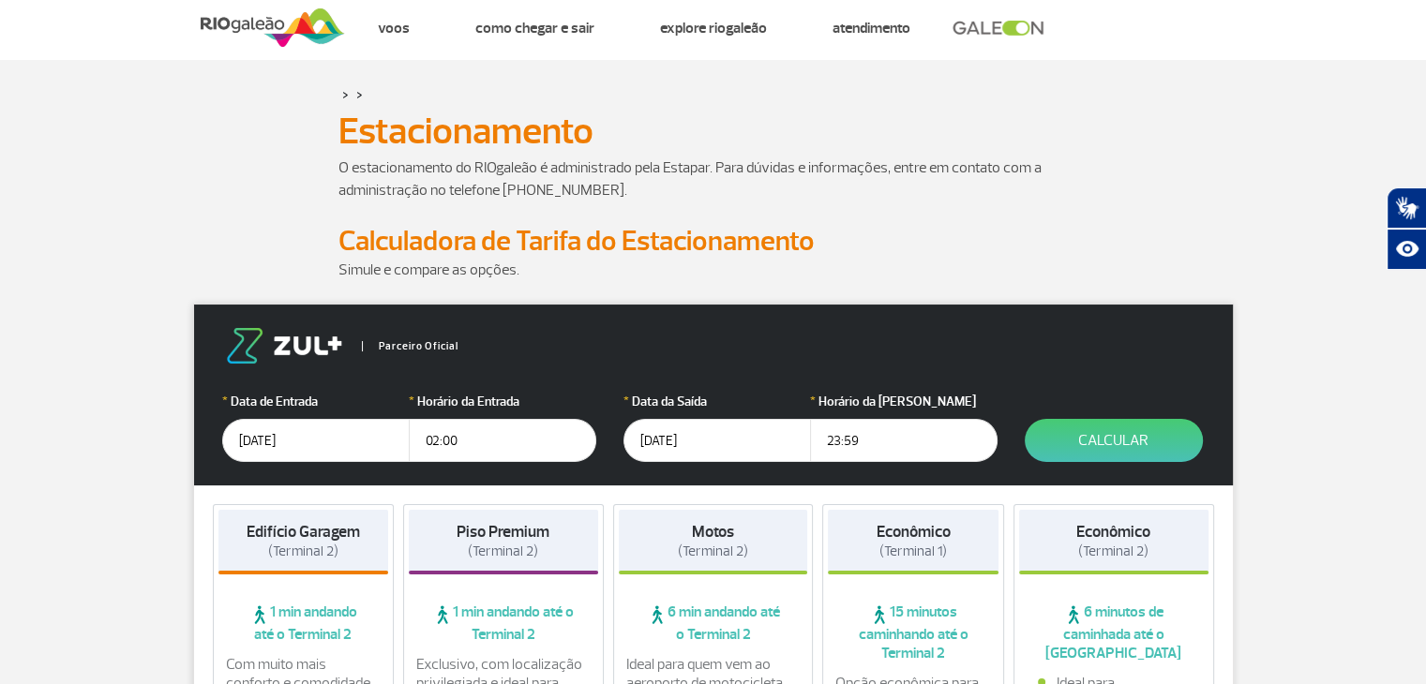
click at [289, 441] on input "[DATE]" at bounding box center [315, 440] width 187 height 43
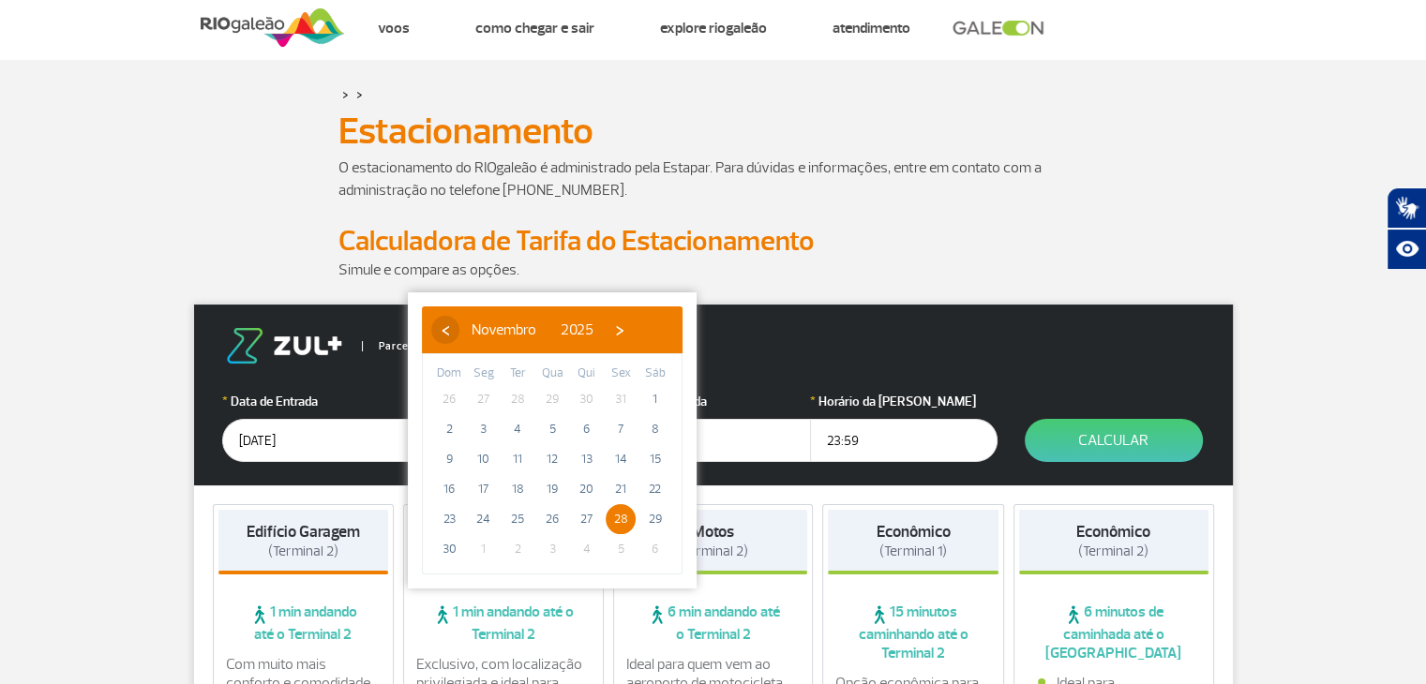
click at [443, 336] on span "‹" at bounding box center [445, 330] width 28 height 28
click at [579, 457] on span "18" at bounding box center [587, 459] width 30 height 30
type input "[DATE]"
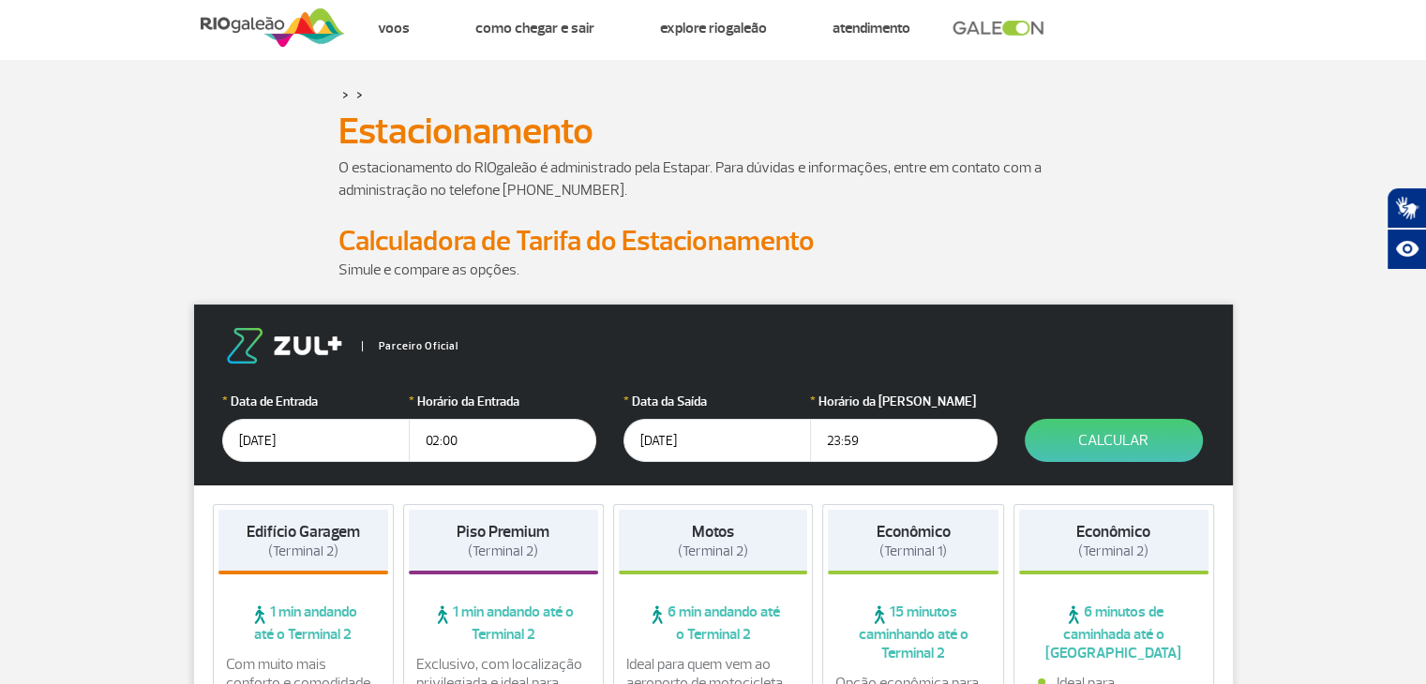
click at [436, 441] on input "02:00" at bounding box center [502, 440] width 187 height 43
type input "03:00"
click at [671, 438] on input "[DATE]" at bounding box center [716, 440] width 187 height 43
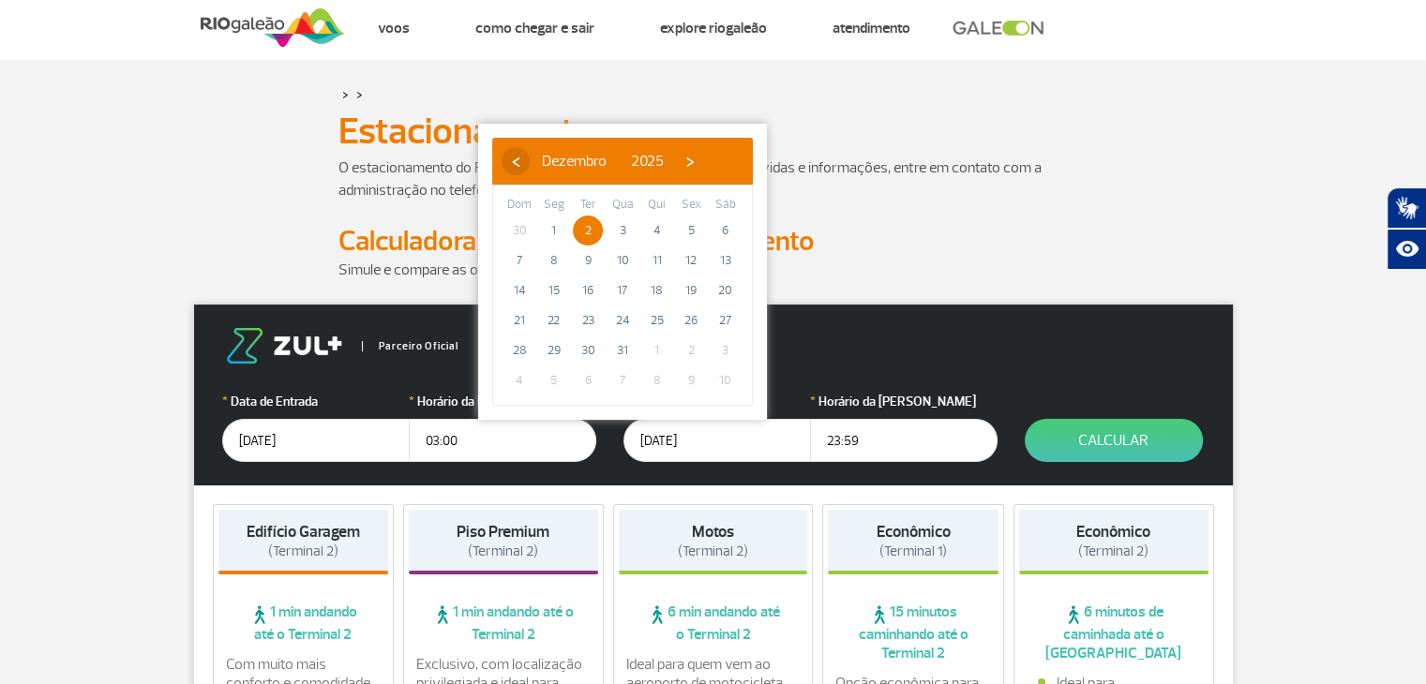
click at [508, 166] on span "‹" at bounding box center [515, 161] width 28 height 28
click at [620, 321] on span "24" at bounding box center [622, 321] width 30 height 30
type input "[DATE]"
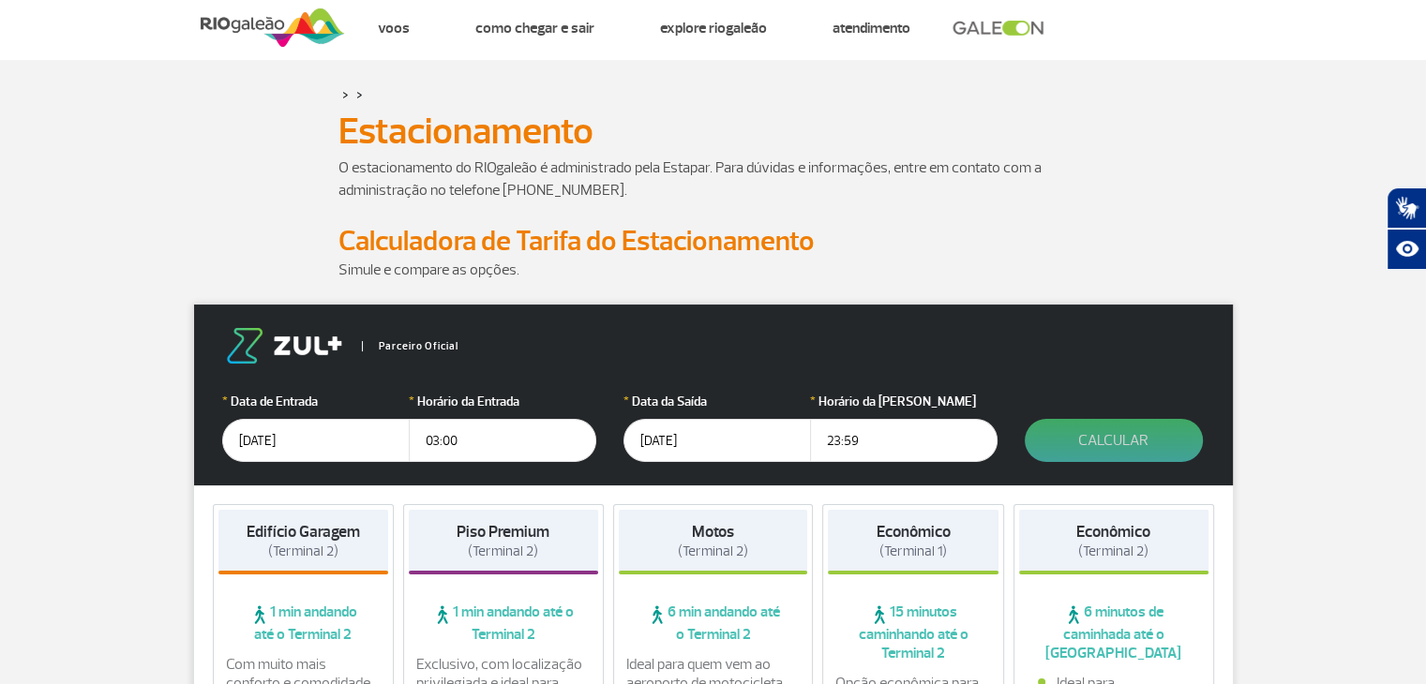
click at [1135, 436] on button "Calcular" at bounding box center [1113, 440] width 178 height 43
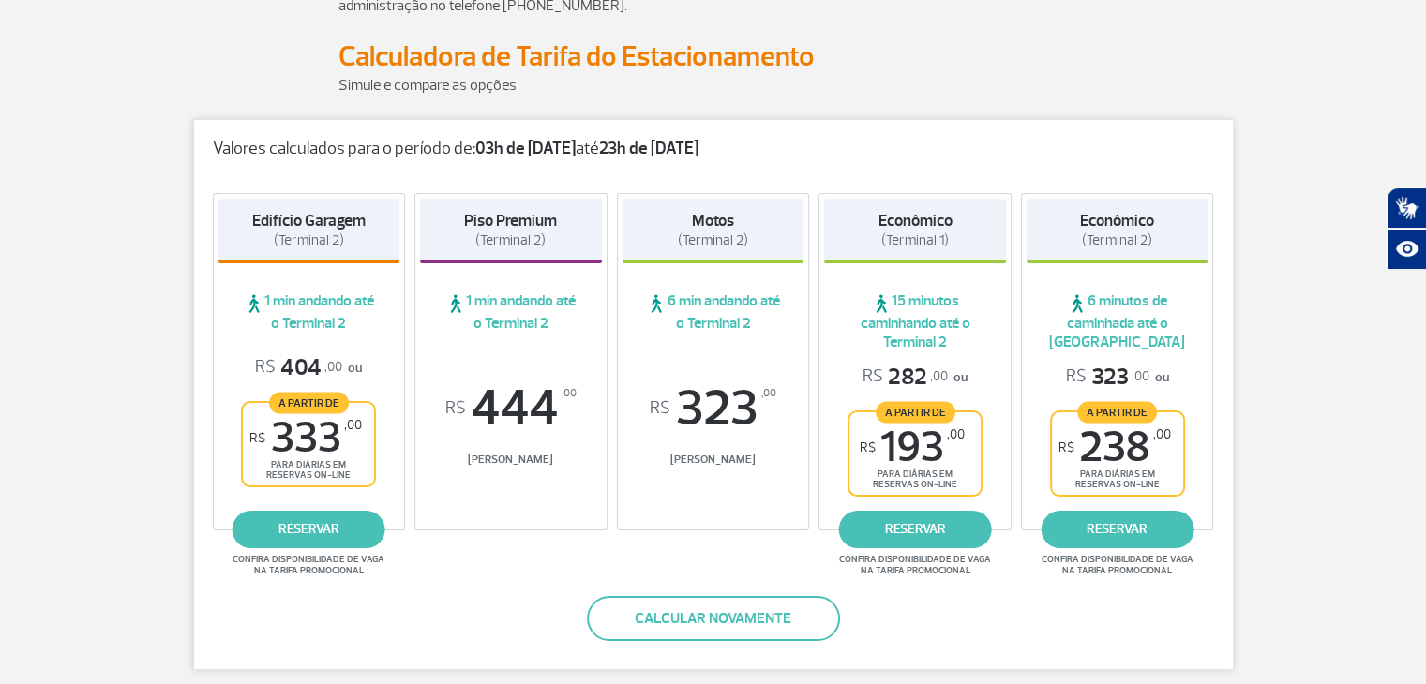
scroll to position [220, 0]
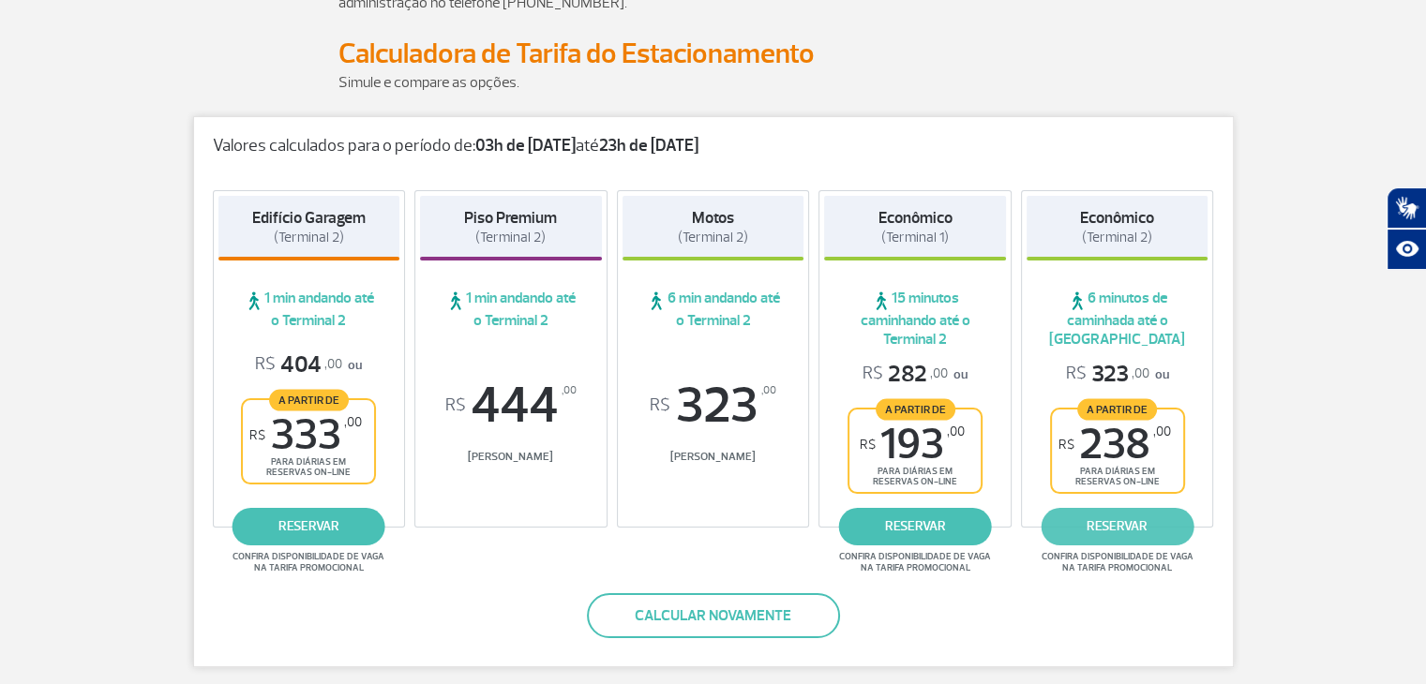
click at [1143, 511] on link "reservar" at bounding box center [1116, 526] width 153 height 37
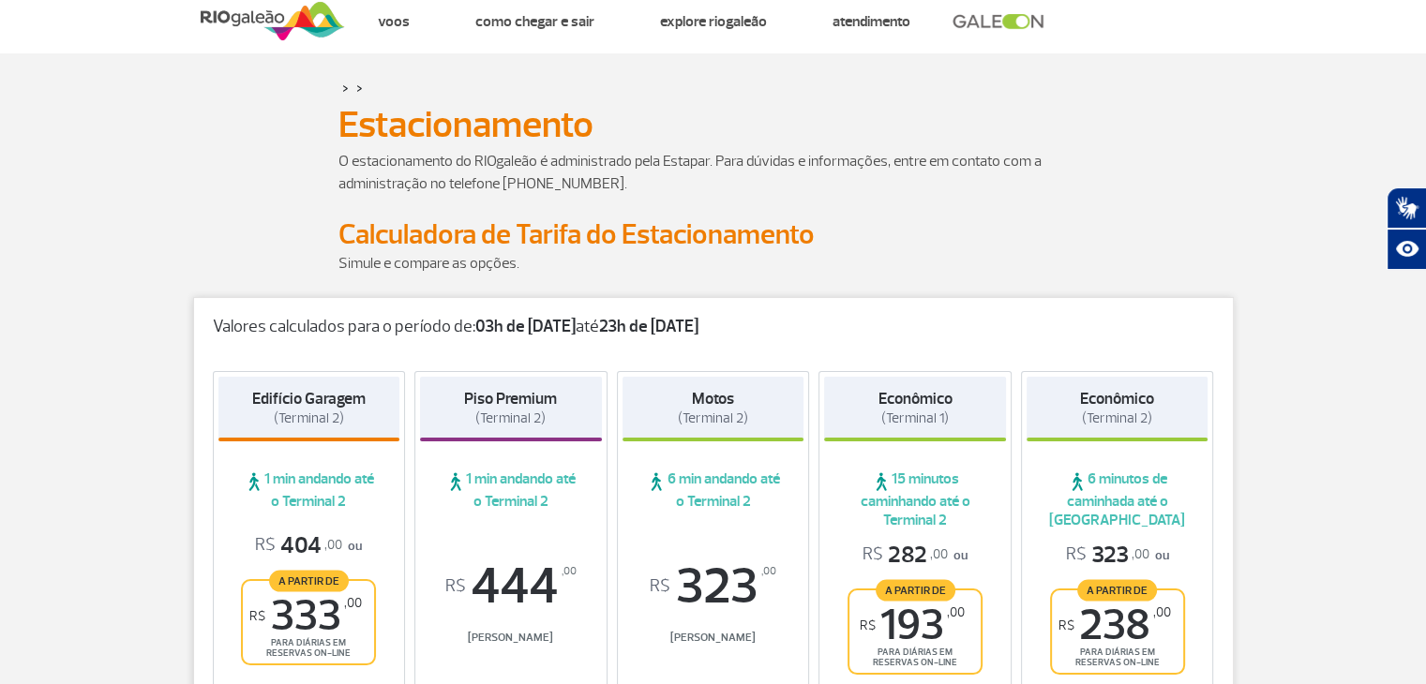
scroll to position [0, 0]
